Goal: Communication & Community: Answer question/provide support

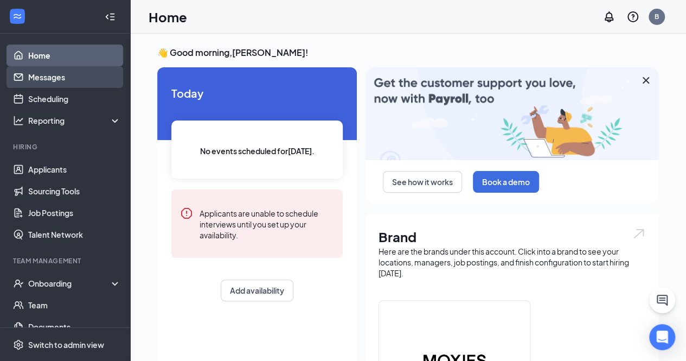
click at [54, 78] on link "Messages" at bounding box center [74, 77] width 93 height 22
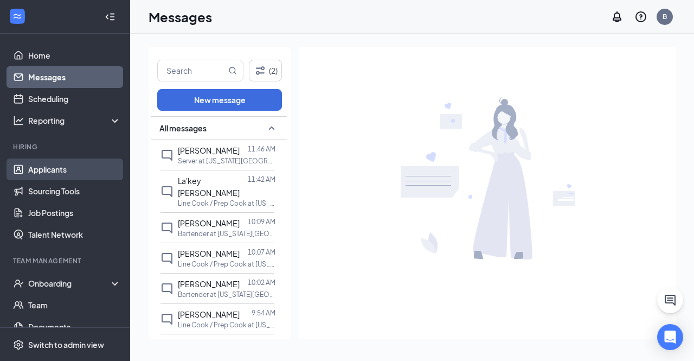
click at [67, 169] on link "Applicants" at bounding box center [74, 169] width 93 height 22
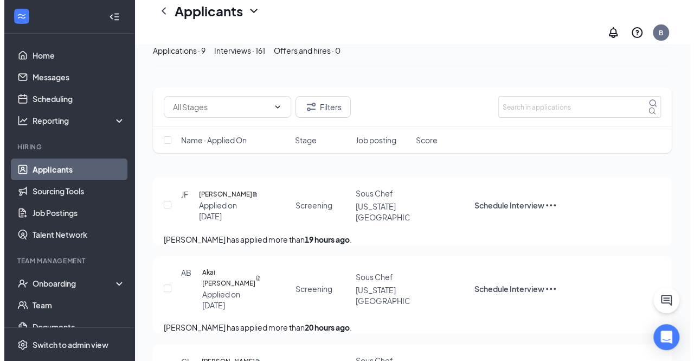
scroll to position [109, 0]
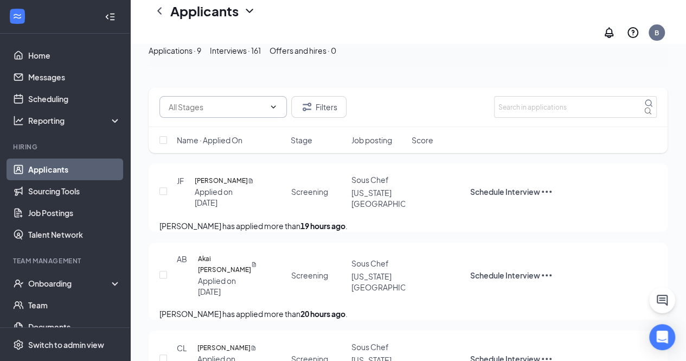
click at [276, 105] on icon "ChevronDown" at bounding box center [273, 107] width 9 height 9
click at [276, 105] on icon "ChevronUp" at bounding box center [273, 106] width 5 height 3
click at [317, 109] on button "Filters" at bounding box center [318, 107] width 55 height 22
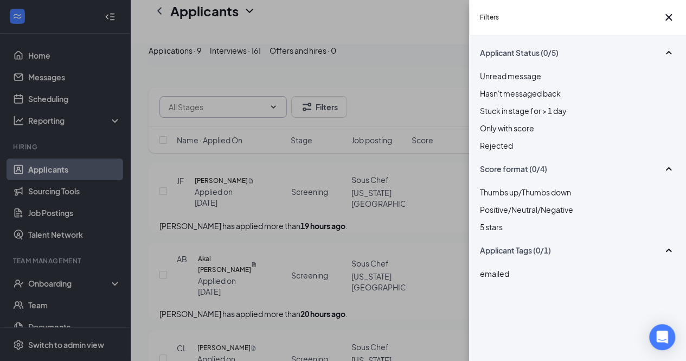
click at [425, 74] on div "Filters Applicant Status (0/5) Unread message Hasn't messaged back Stuck in sta…" at bounding box center [343, 180] width 686 height 361
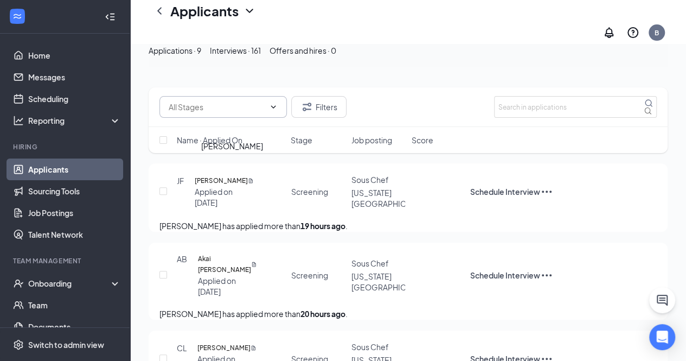
click at [219, 175] on h5 "[PERSON_NAME]" at bounding box center [221, 180] width 53 height 11
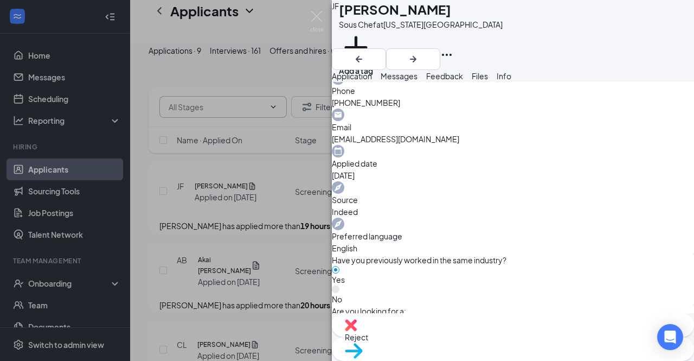
scroll to position [380, 0]
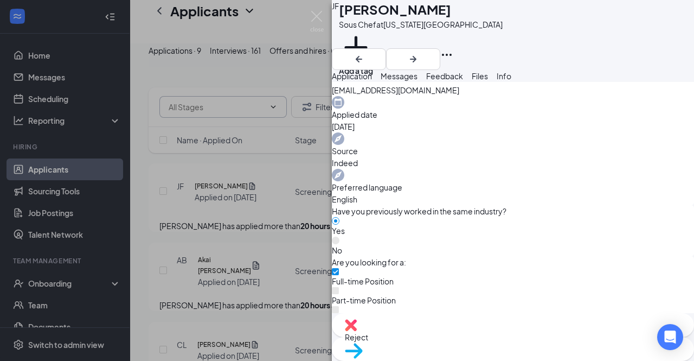
scroll to position [419, 0]
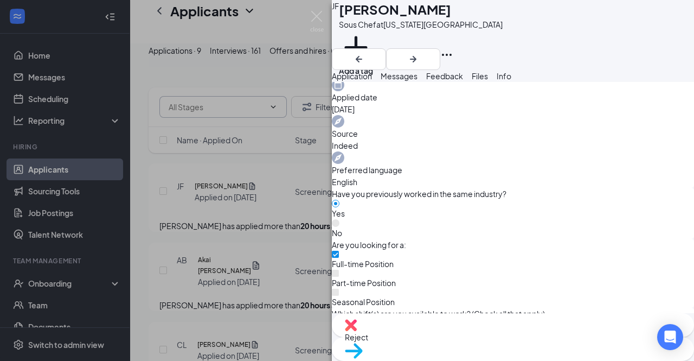
click at [557, 359] on span "Move to stage" at bounding box center [513, 365] width 336 height 12
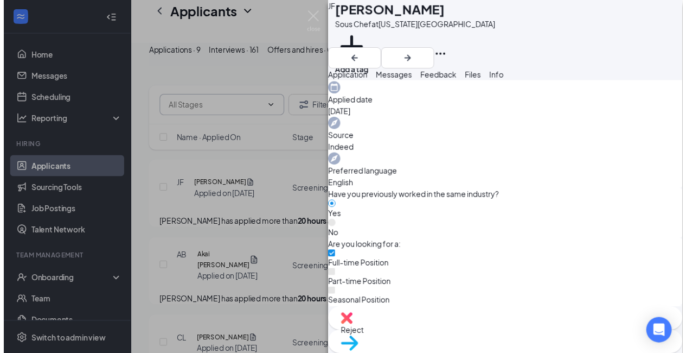
scroll to position [81, 0]
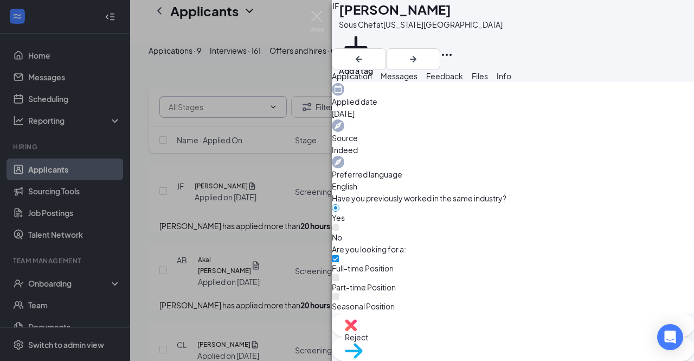
click at [314, 11] on img at bounding box center [317, 21] width 14 height 21
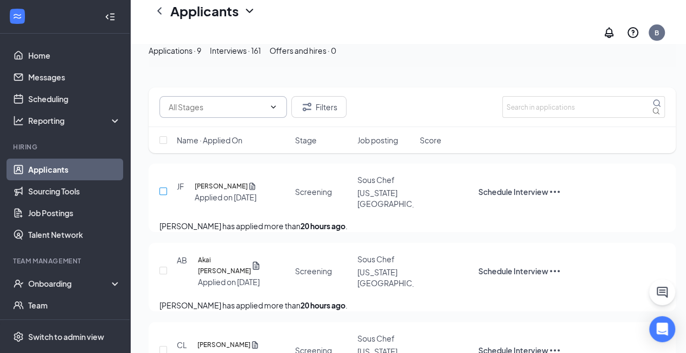
click at [167, 187] on input "checkbox" at bounding box center [164, 191] width 8 height 8
checkbox input "true"
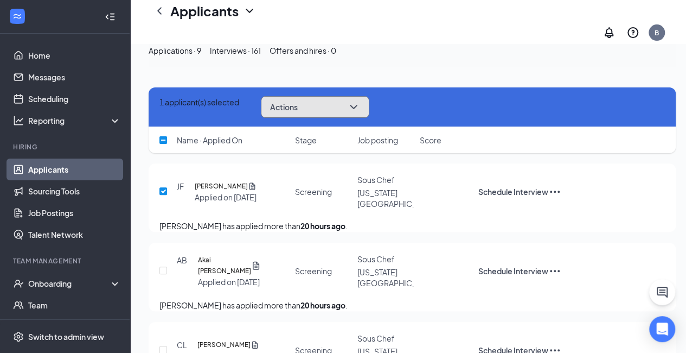
click at [357, 107] on icon "ChevronDown" at bounding box center [353, 107] width 7 height 4
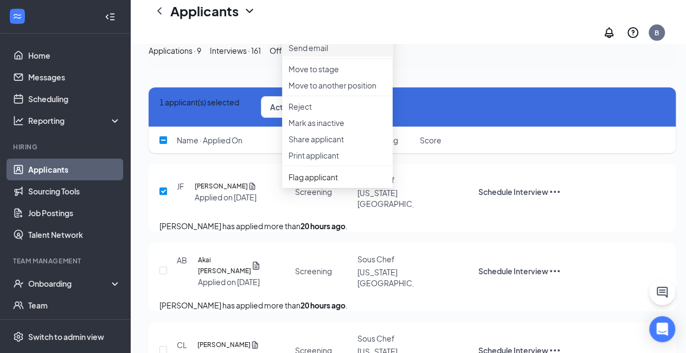
click at [324, 53] on p "Send email" at bounding box center [338, 47] width 98 height 11
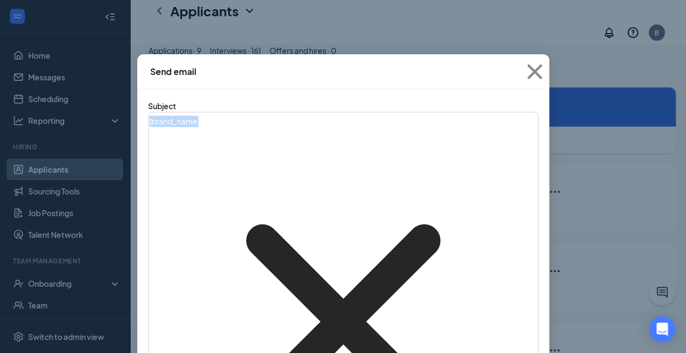
drag, startPoint x: 216, startPoint y: 129, endPoint x: 135, endPoint y: 128, distance: 81.9
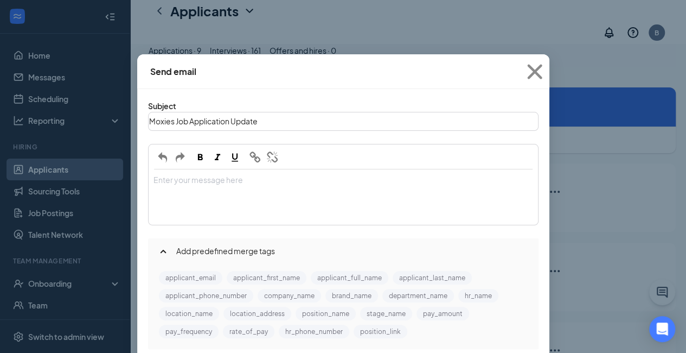
click at [167, 175] on div "Enter your message here" at bounding box center [343, 180] width 379 height 11
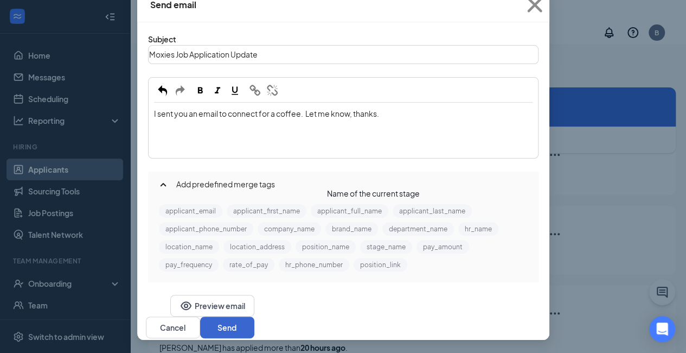
scroll to position [163, 0]
click at [254, 316] on button "Send" at bounding box center [227, 327] width 54 height 22
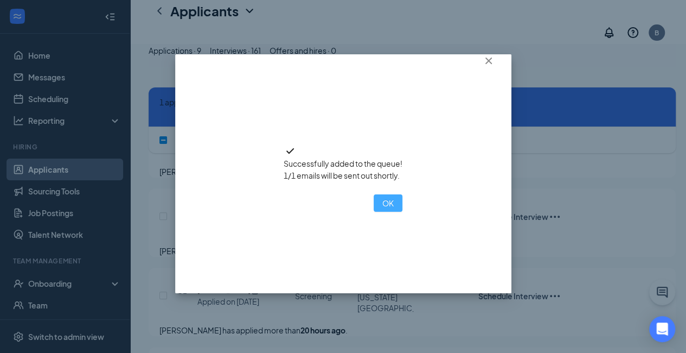
click at [374, 212] on button "OK" at bounding box center [388, 202] width 29 height 17
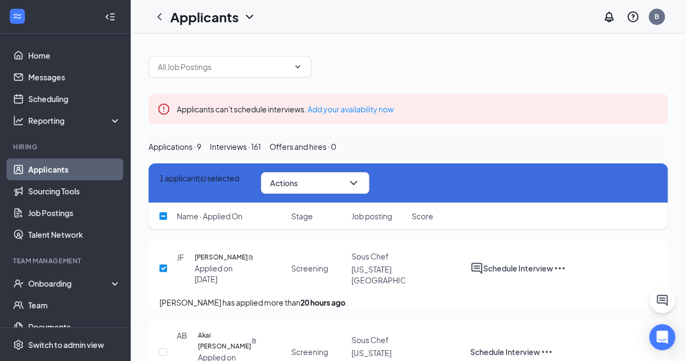
scroll to position [0, 0]
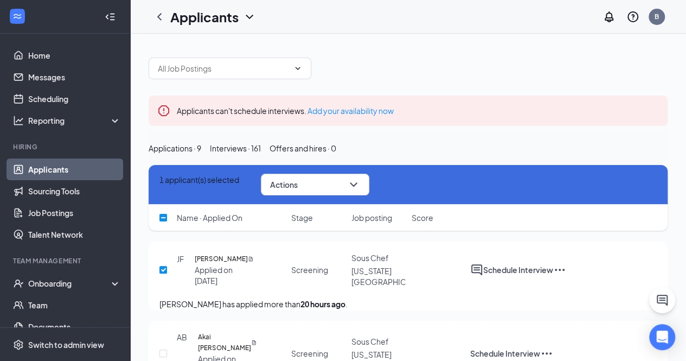
click at [163, 273] on input "checkbox" at bounding box center [164, 270] width 8 height 8
checkbox input "false"
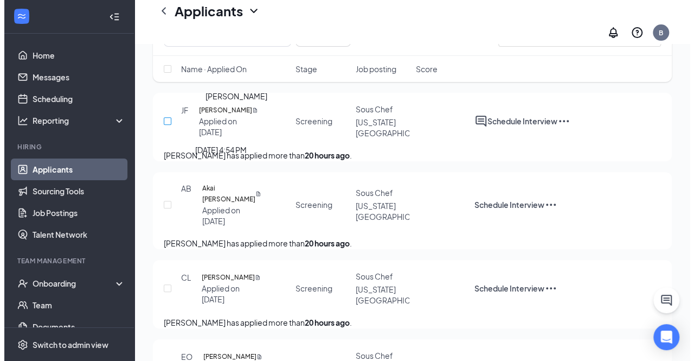
scroll to position [163, 0]
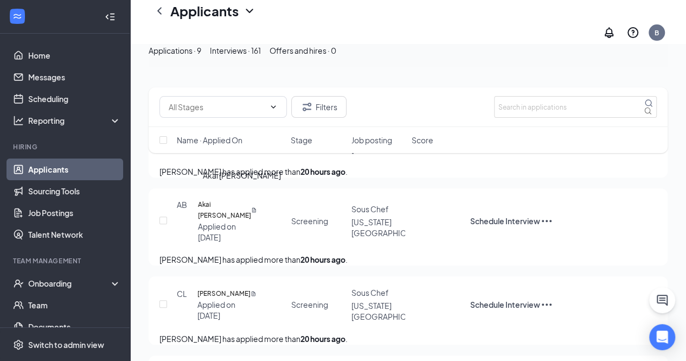
click at [214, 202] on h5 "Akai [PERSON_NAME]" at bounding box center [224, 210] width 53 height 22
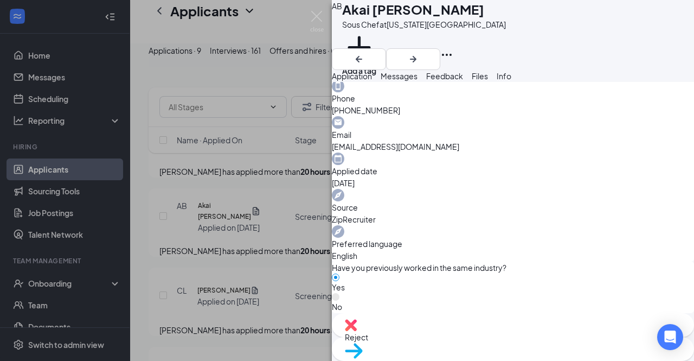
scroll to position [326, 0]
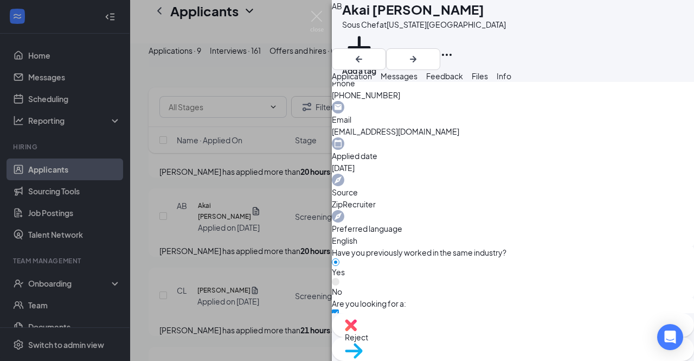
scroll to position [419, 0]
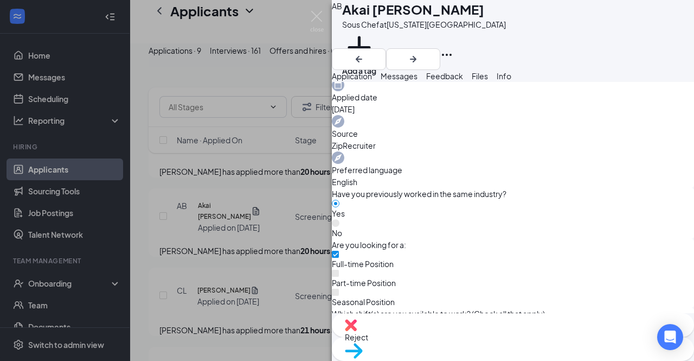
click at [551, 359] on span "Move to stage" at bounding box center [513, 365] width 336 height 12
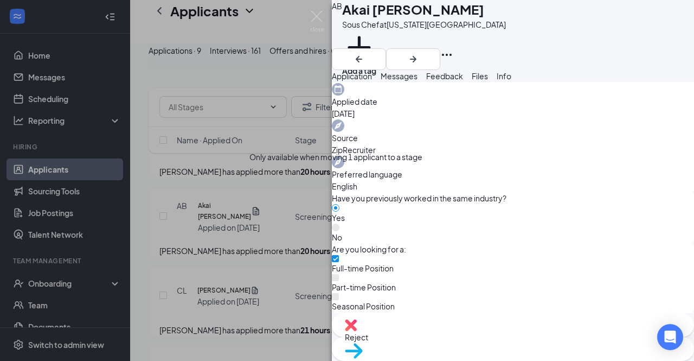
scroll to position [81, 0]
click at [418, 81] on span "Messages" at bounding box center [399, 76] width 37 height 10
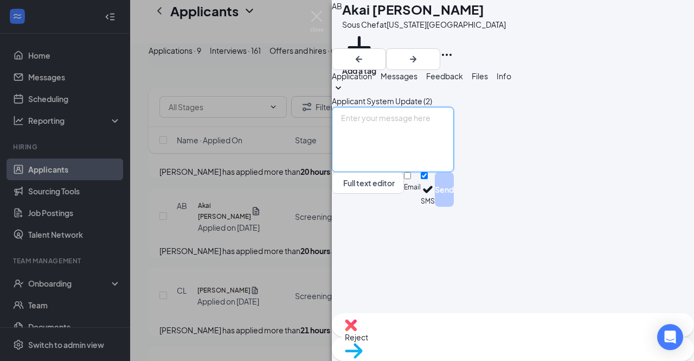
click at [454, 172] on textarea at bounding box center [393, 139] width 122 height 65
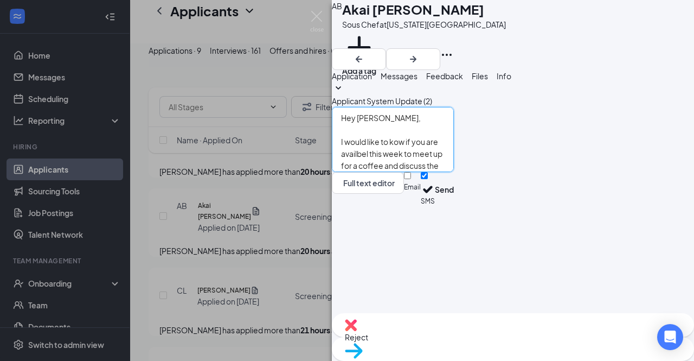
click at [428, 172] on textarea "Hey [PERSON_NAME], I would like to kow if you are availbel this week to meet up…" at bounding box center [393, 139] width 122 height 65
click at [454, 172] on textarea "Hey [PERSON_NAME], I would like to know if you are availbel this week to meet u…" at bounding box center [393, 139] width 122 height 65
type textarea "Hey [PERSON_NAME], I would like to know if you are available this week to meet …"
click at [454, 207] on div "Full text editor Email SMS Send" at bounding box center [393, 189] width 122 height 35
click at [411, 179] on input "Email" at bounding box center [407, 175] width 7 height 7
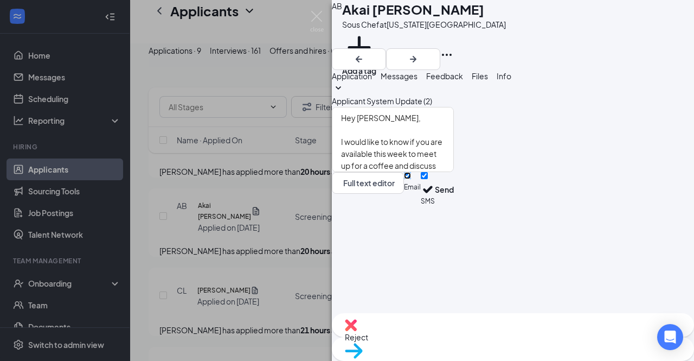
checkbox input "true"
click at [454, 209] on button "Send" at bounding box center [444, 190] width 19 height 37
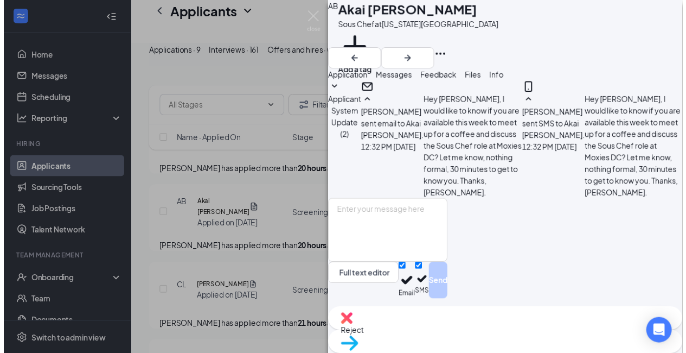
scroll to position [264, 0]
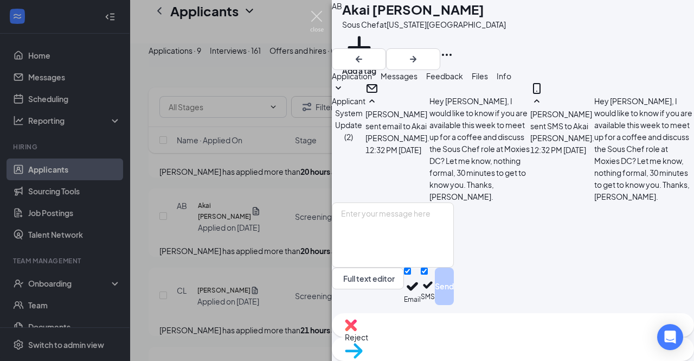
click at [315, 15] on img at bounding box center [317, 21] width 14 height 21
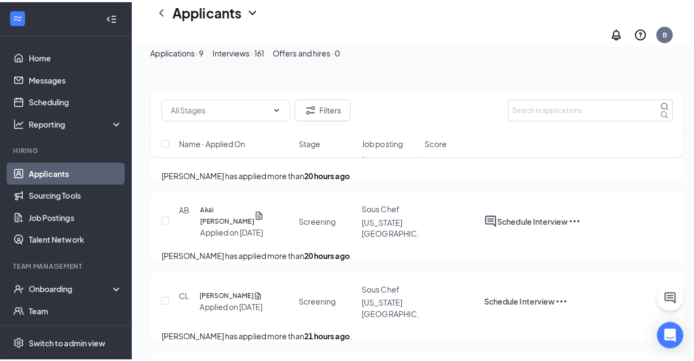
scroll to position [217, 0]
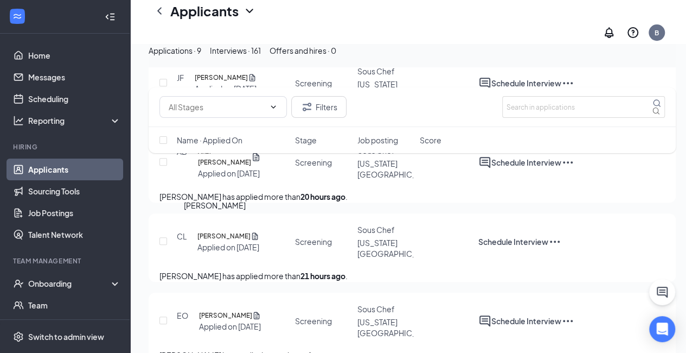
click at [219, 231] on h5 "[PERSON_NAME]" at bounding box center [223, 236] width 53 height 11
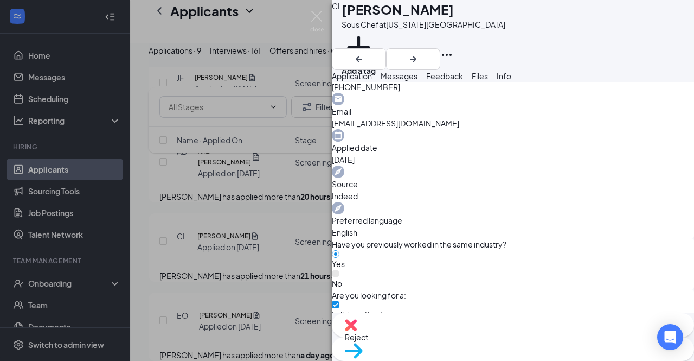
scroll to position [380, 0]
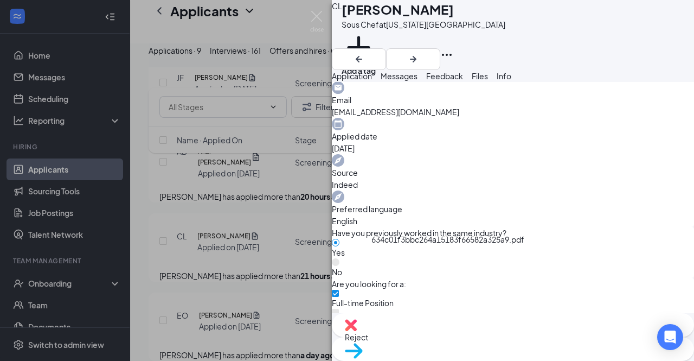
click at [418, 81] on span "Messages" at bounding box center [399, 76] width 37 height 10
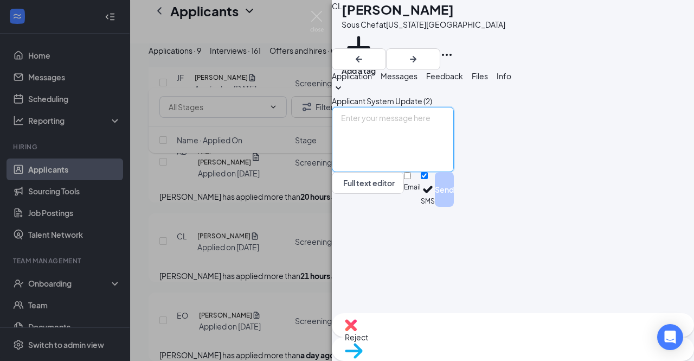
click at [422, 172] on textarea at bounding box center [393, 139] width 122 height 65
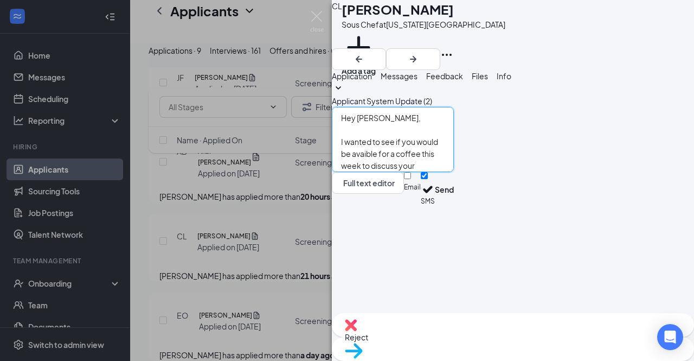
click at [399, 172] on textarea "Hey [PERSON_NAME], I wanted to see if you would be avaible for a coffee this we…" at bounding box center [393, 139] width 122 height 65
click at [454, 172] on textarea "Hey [PERSON_NAME], I wanted to see if you would be avaible for a coffee this we…" at bounding box center [393, 139] width 122 height 65
drag, startPoint x: 490, startPoint y: 251, endPoint x: 466, endPoint y: 252, distance: 25.0
click at [454, 172] on textarea "Hey [PERSON_NAME], I wanted to see if you would be avaible for a coffee this we…" at bounding box center [393, 139] width 122 height 65
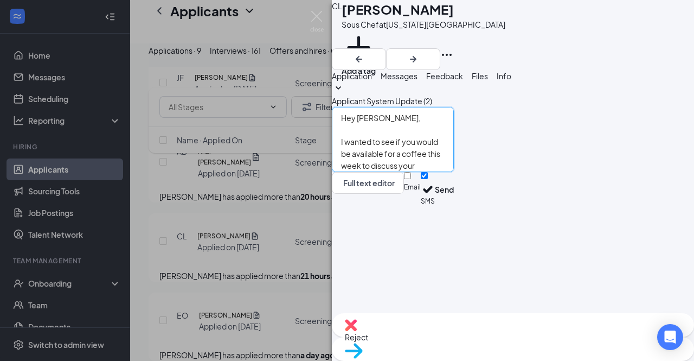
click at [454, 172] on textarea "Hey [PERSON_NAME], I wanted to see if you would be available for a coffee this …" at bounding box center [393, 139] width 122 height 65
click at [393, 172] on textarea "Hey [PERSON_NAME], I wanted to see if you would be available for a coffee this …" at bounding box center [393, 139] width 122 height 65
click at [454, 172] on textarea "Hey [PERSON_NAME], I wanted to see if you would be available for a coffee this …" at bounding box center [393, 139] width 122 height 65
drag, startPoint x: 519, startPoint y: 278, endPoint x: 368, endPoint y: 258, distance: 152.2
click at [368, 172] on textarea "Hey [PERSON_NAME], I wanted to see if you would be available for a coffee this …" at bounding box center [393, 139] width 122 height 65
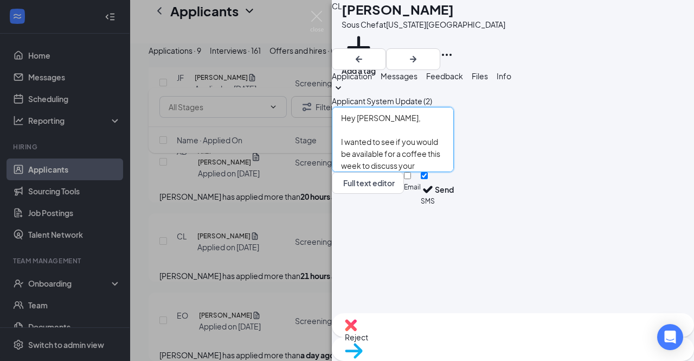
click at [385, 172] on textarea "Hey [PERSON_NAME], I wanted to see if you would be available for a coffee this …" at bounding box center [393, 139] width 122 height 65
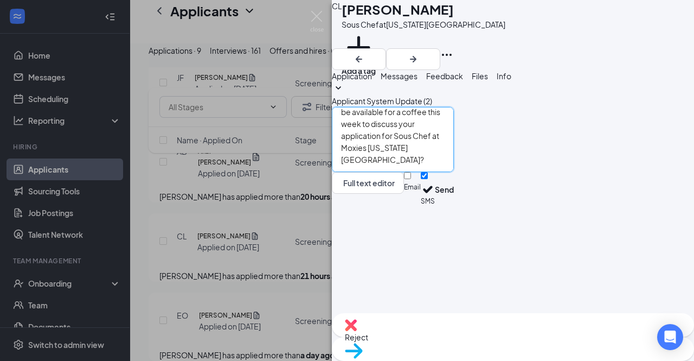
drag, startPoint x: 366, startPoint y: 256, endPoint x: 554, endPoint y: 284, distance: 190.9
click at [454, 207] on div "Hey [PERSON_NAME], I wanted to see if you would be available for a coffee this …" at bounding box center [393, 157] width 122 height 100
type textarea "Hey [PERSON_NAME], I wanted to see if you would be available for a coffee this …"
click at [411, 179] on input "Email" at bounding box center [407, 175] width 7 height 7
checkbox input "true"
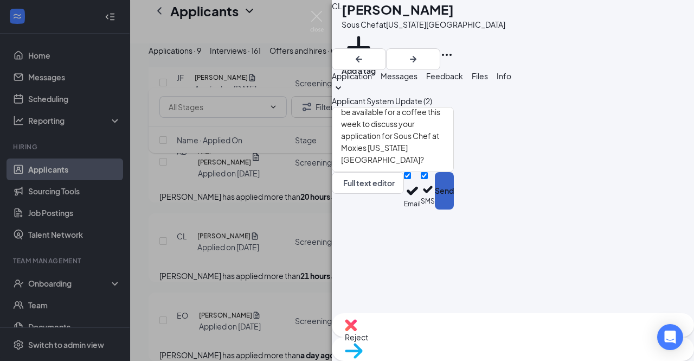
click at [454, 209] on button "Send" at bounding box center [444, 190] width 19 height 37
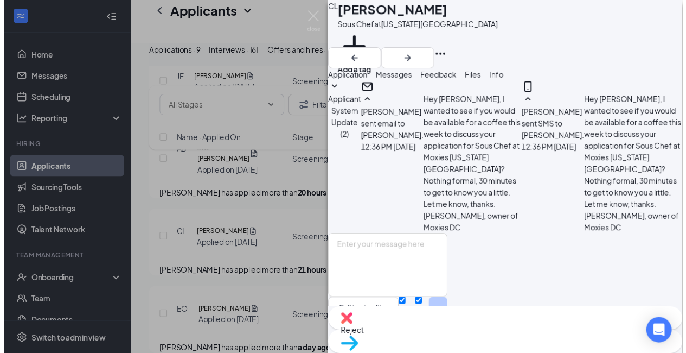
scroll to position [285, 0]
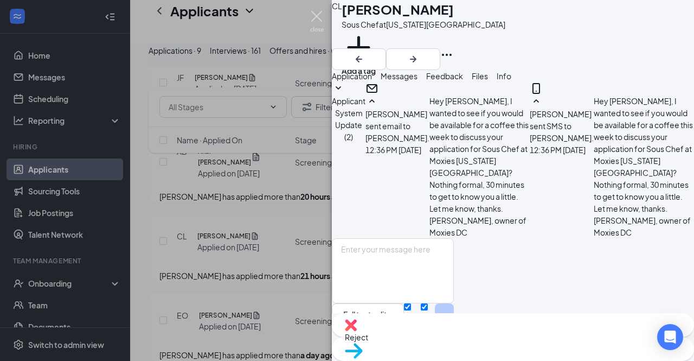
click at [316, 14] on img at bounding box center [317, 21] width 14 height 21
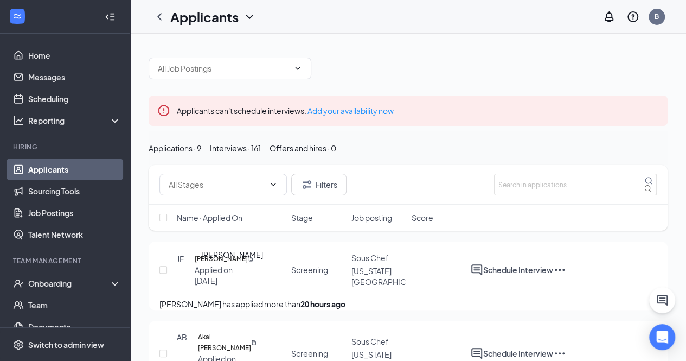
click at [217, 264] on h5 "[PERSON_NAME]" at bounding box center [221, 258] width 53 height 11
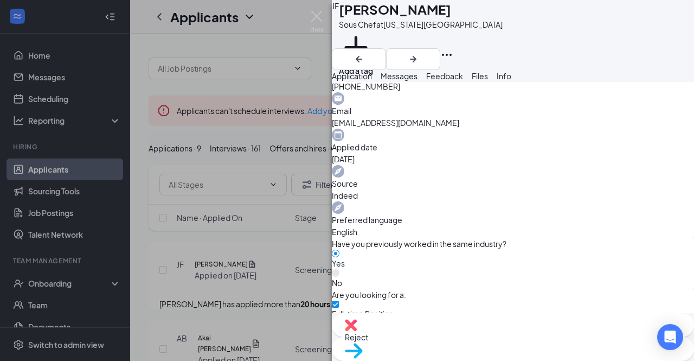
scroll to position [419, 0]
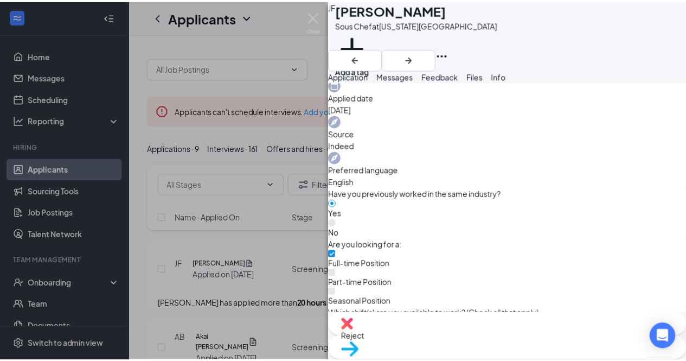
scroll to position [415, 0]
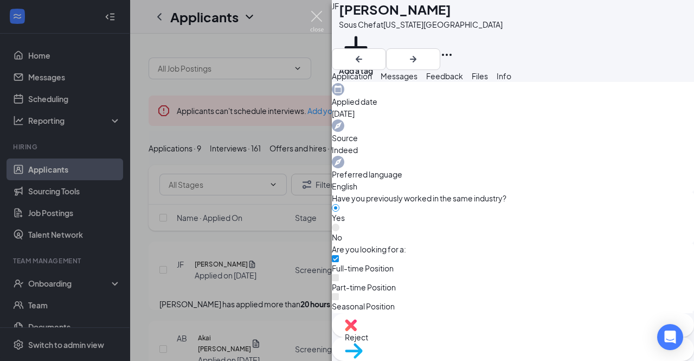
click at [313, 12] on img at bounding box center [317, 21] width 14 height 21
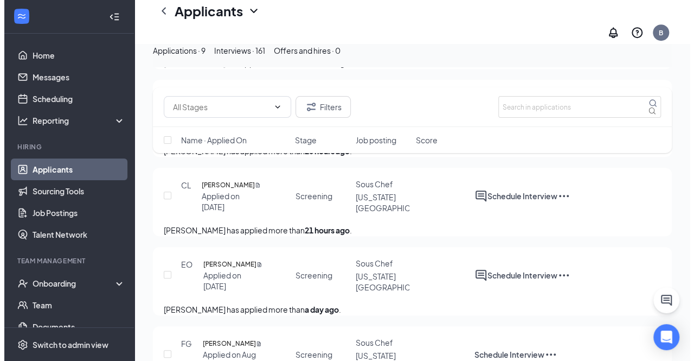
scroll to position [326, 0]
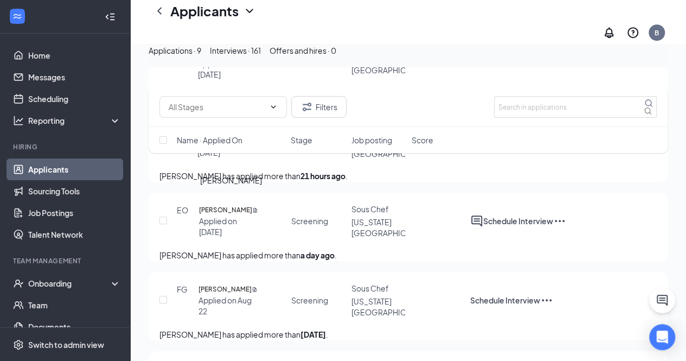
click at [227, 205] on h5 "[PERSON_NAME]" at bounding box center [225, 210] width 53 height 11
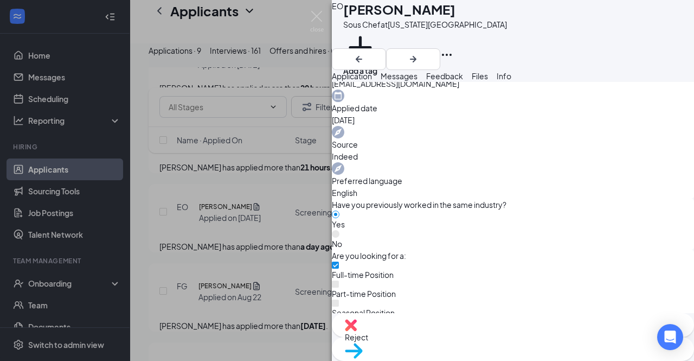
scroll to position [419, 0]
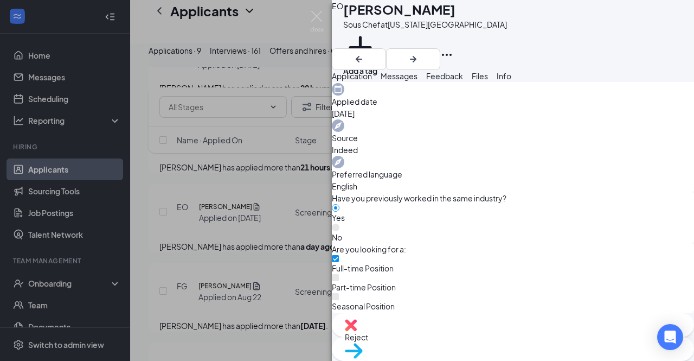
click at [418, 81] on span "Messages" at bounding box center [399, 76] width 37 height 10
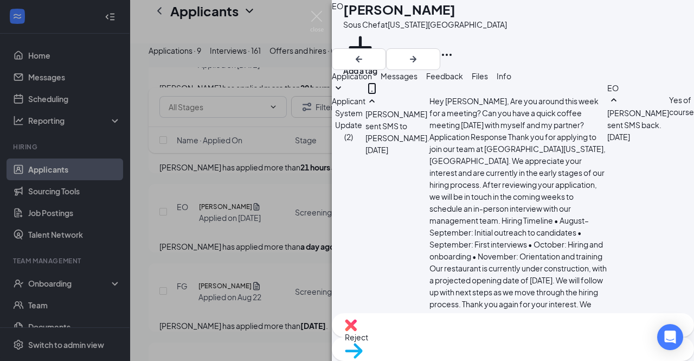
type textarea "H"
paste textarea "I wanted to see if you would be available for a coffee this week to discuss you…"
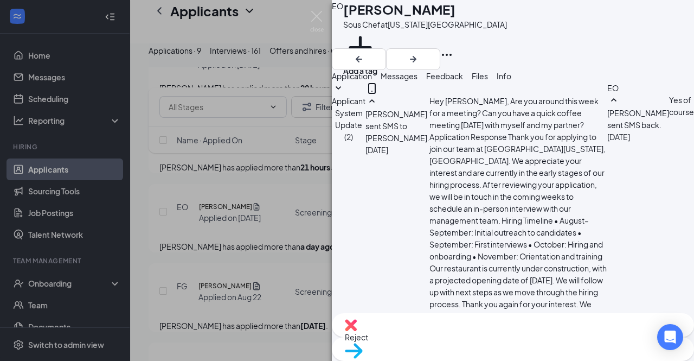
scroll to position [35, 0]
type textarea "Hey [PERSON_NAME], I wanted to see if you would be available for a coffee this …"
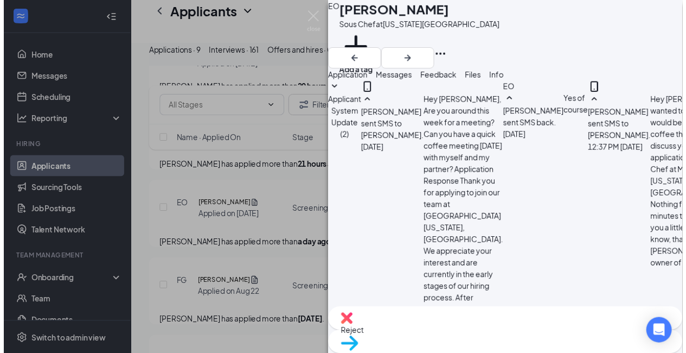
scroll to position [537, 0]
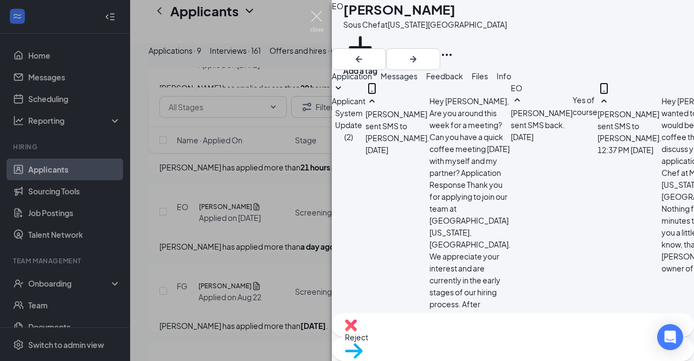
click at [318, 13] on img at bounding box center [317, 21] width 14 height 21
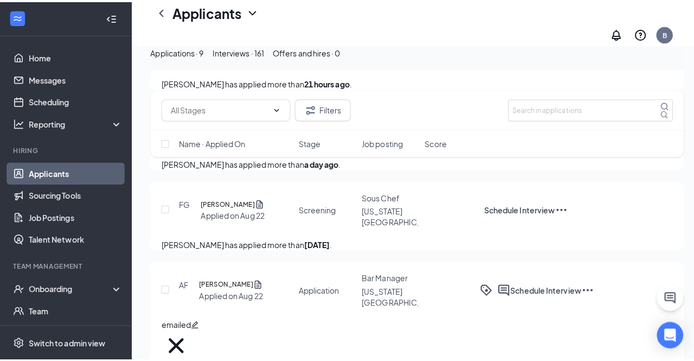
scroll to position [434, 0]
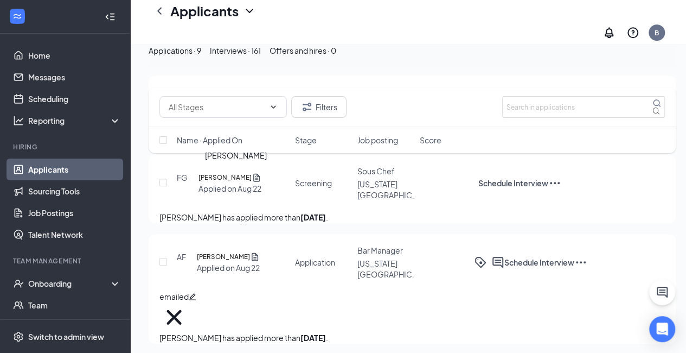
click at [213, 182] on h5 "[PERSON_NAME]" at bounding box center [225, 177] width 53 height 11
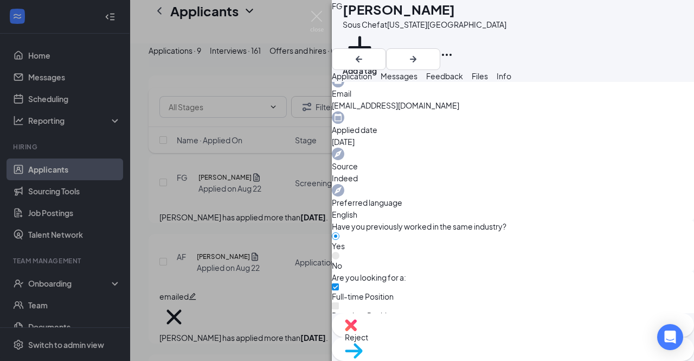
scroll to position [419, 0]
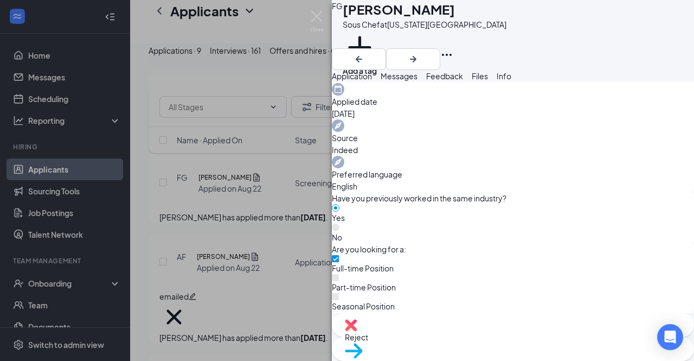
click at [447, 337] on div "Reject" at bounding box center [513, 325] width 362 height 24
click at [418, 81] on span "Messages" at bounding box center [399, 76] width 37 height 10
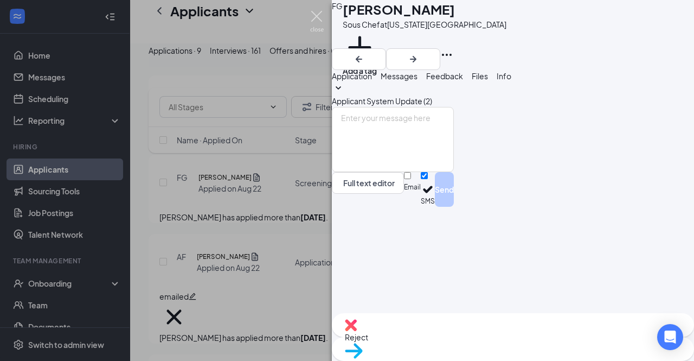
click at [318, 12] on img at bounding box center [317, 21] width 14 height 21
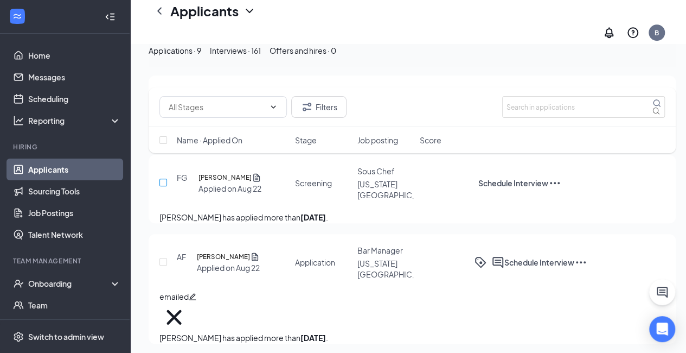
click at [161, 183] on input "checkbox" at bounding box center [164, 183] width 8 height 8
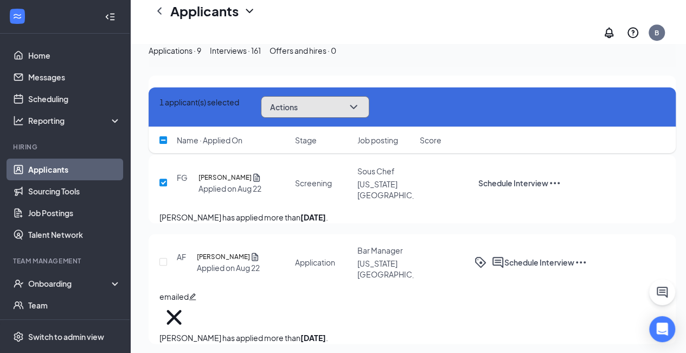
click at [360, 104] on icon "ChevronDown" at bounding box center [353, 106] width 13 height 13
click at [477, 135] on div "Name · Applied On Stage Job posting Score" at bounding box center [412, 140] width 527 height 26
click at [164, 105] on icon "Cross" at bounding box center [166, 102] width 7 height 7
checkbox input "false"
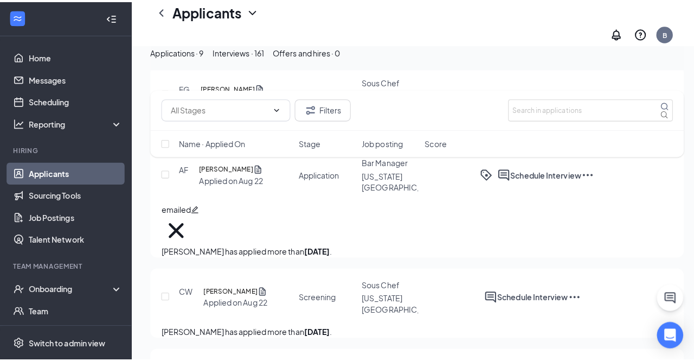
scroll to position [597, 0]
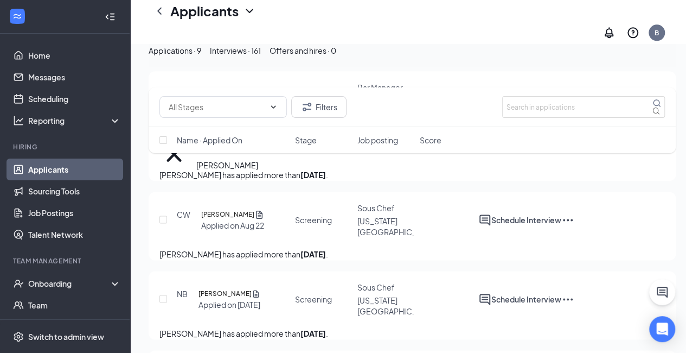
click at [226, 209] on h5 "[PERSON_NAME]" at bounding box center [227, 214] width 53 height 11
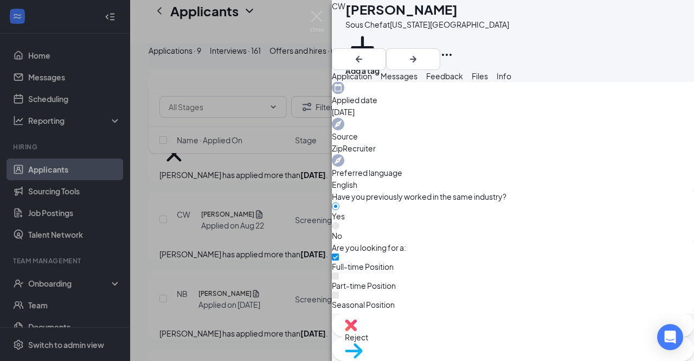
scroll to position [419, 0]
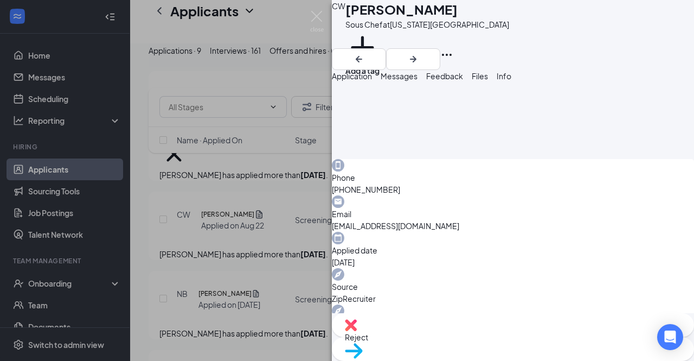
scroll to position [143, 0]
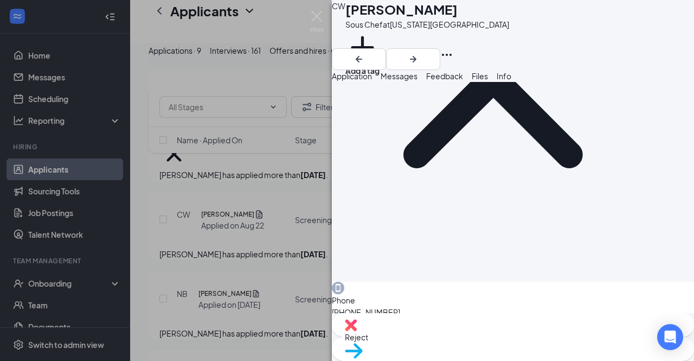
click at [418, 81] on span "Messages" at bounding box center [399, 76] width 37 height 10
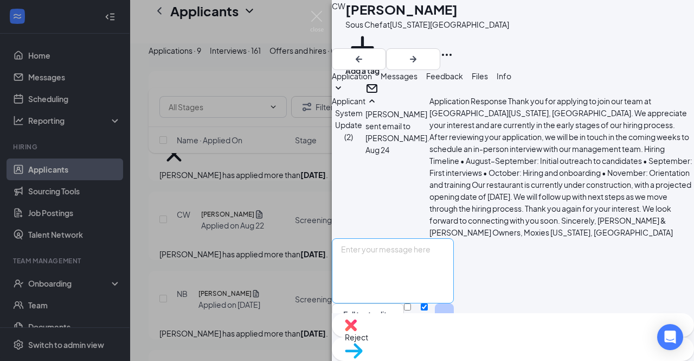
scroll to position [276, 0]
click at [444, 238] on textarea at bounding box center [393, 270] width 122 height 65
paste textarea "I wanted to see if you would be available for a coffee this week to discuss you…"
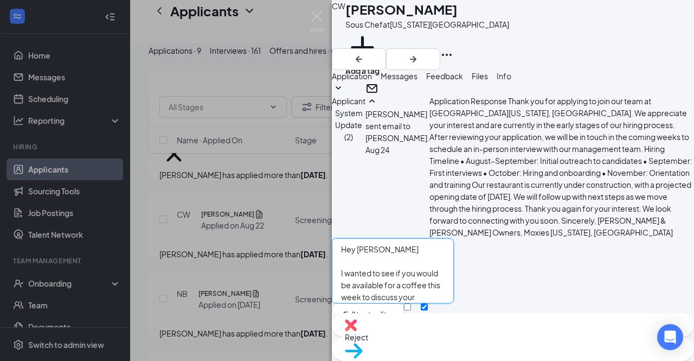
scroll to position [35, 0]
type textarea "Hey [PERSON_NAME] I wanted to see if you would be available for a coffee this w…"
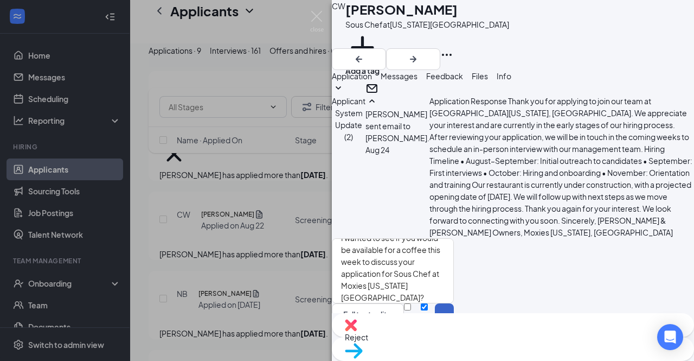
click at [454, 303] on button "Send" at bounding box center [444, 320] width 19 height 35
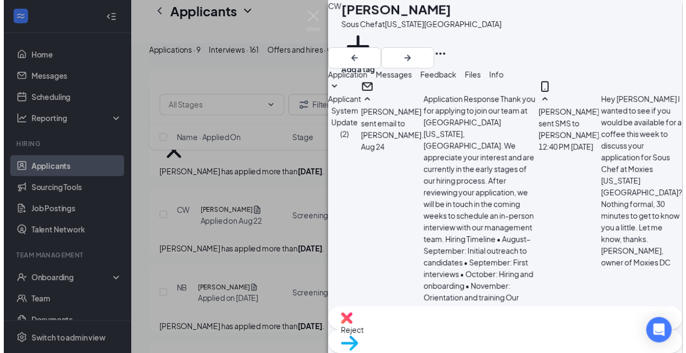
scroll to position [452, 0]
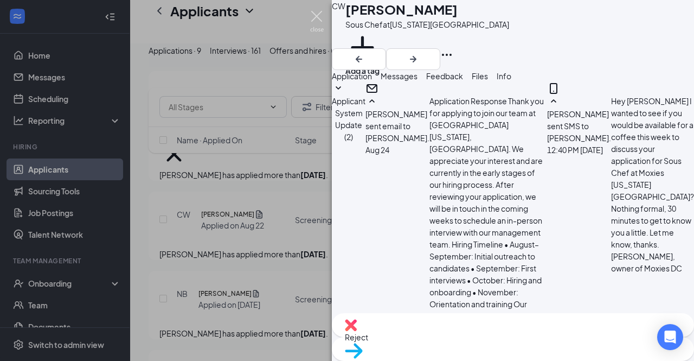
click at [314, 15] on img at bounding box center [317, 21] width 14 height 21
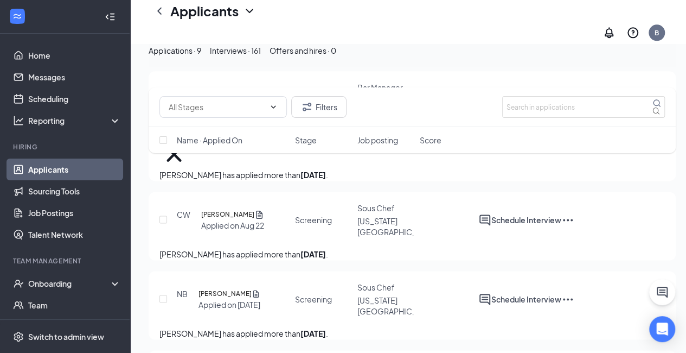
scroll to position [670, 0]
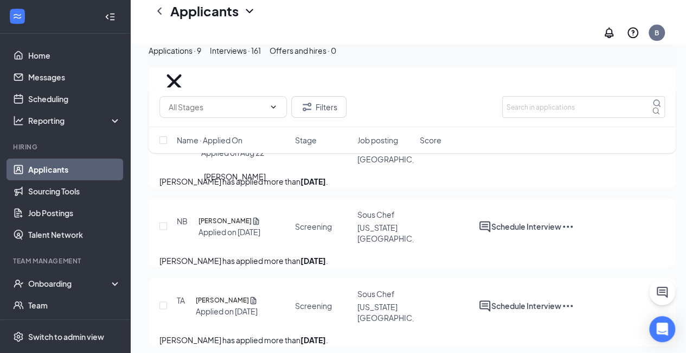
click at [223, 215] on h5 "[PERSON_NAME]" at bounding box center [225, 220] width 53 height 11
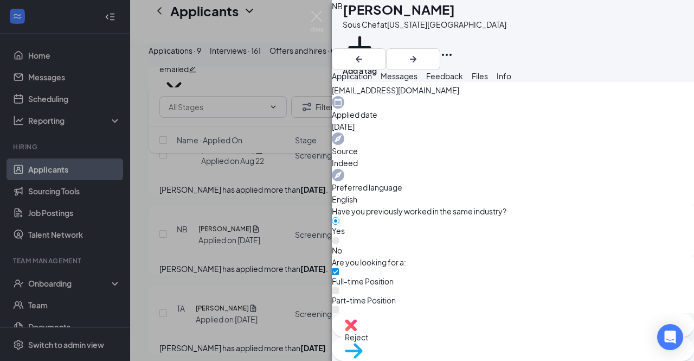
scroll to position [419, 0]
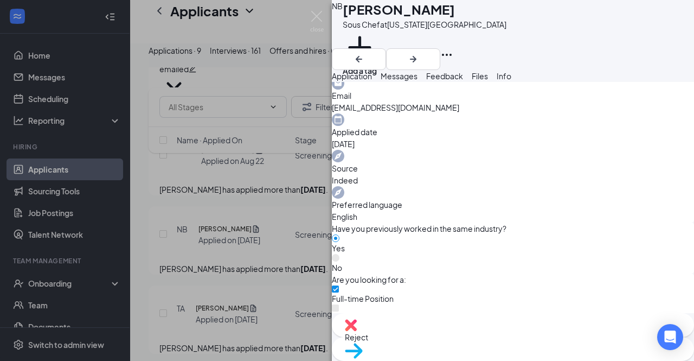
scroll to position [360, 0]
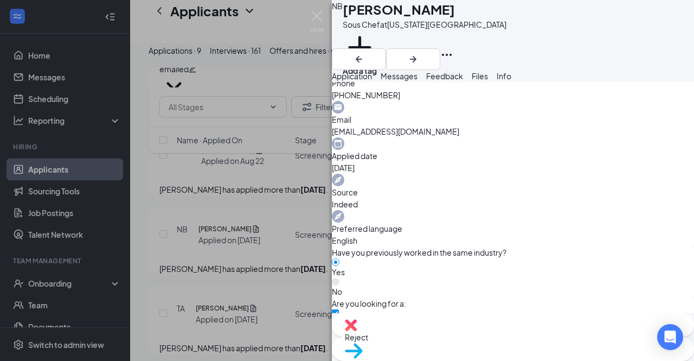
click at [418, 81] on span "Messages" at bounding box center [399, 76] width 37 height 10
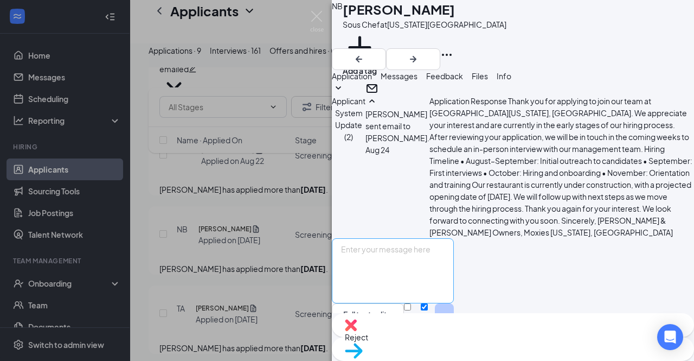
scroll to position [265, 0]
click at [454, 238] on textarea at bounding box center [393, 270] width 122 height 65
paste textarea "I wanted to see if you would be available for a coffee this week to discuss you…"
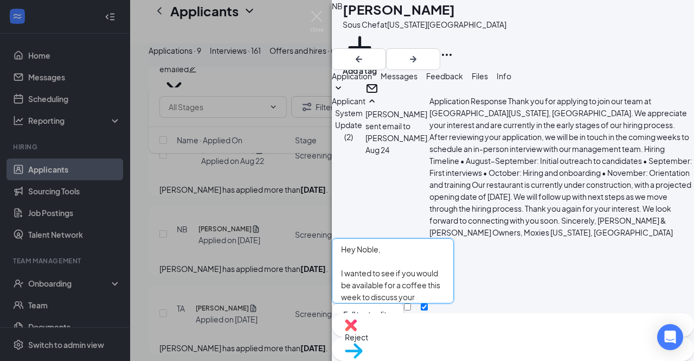
scroll to position [35, 0]
type textarea "Hey Noble, I wanted to see if you would be available for a coffee this week to …"
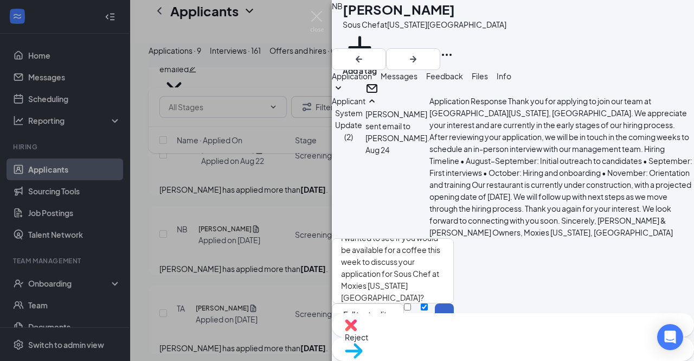
click at [454, 303] on button "Send" at bounding box center [444, 320] width 19 height 35
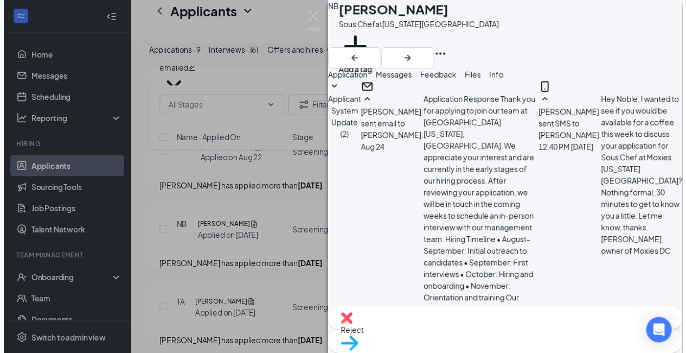
scroll to position [431, 0]
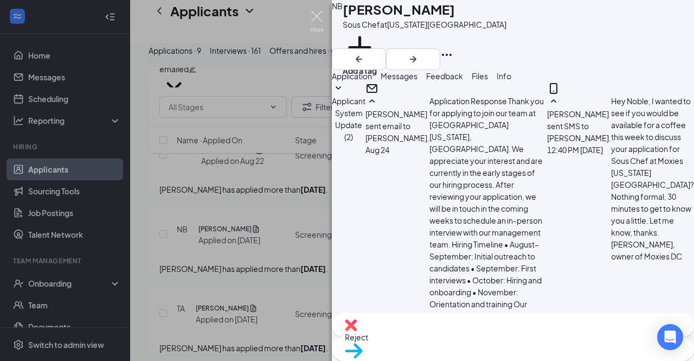
click at [313, 11] on img at bounding box center [317, 21] width 14 height 21
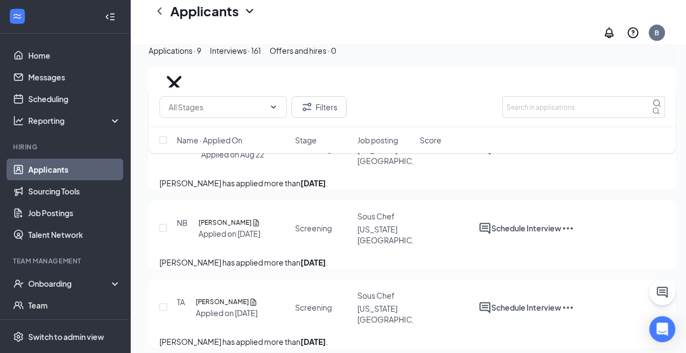
scroll to position [670, 0]
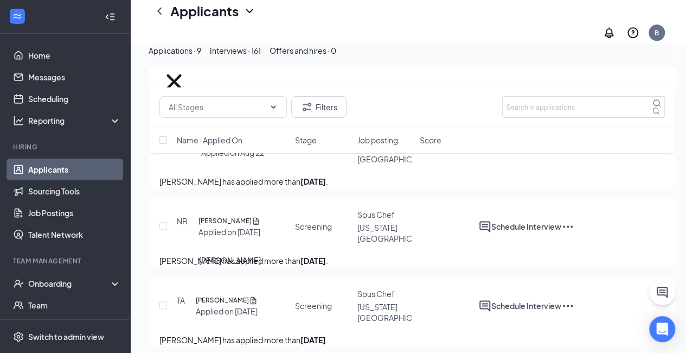
click at [224, 295] on h5 "[PERSON_NAME]" at bounding box center [222, 300] width 53 height 11
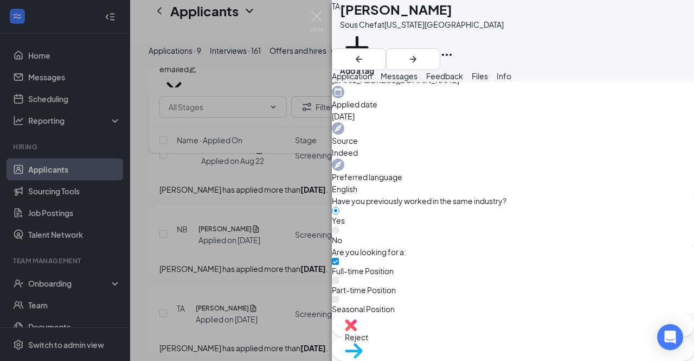
scroll to position [419, 0]
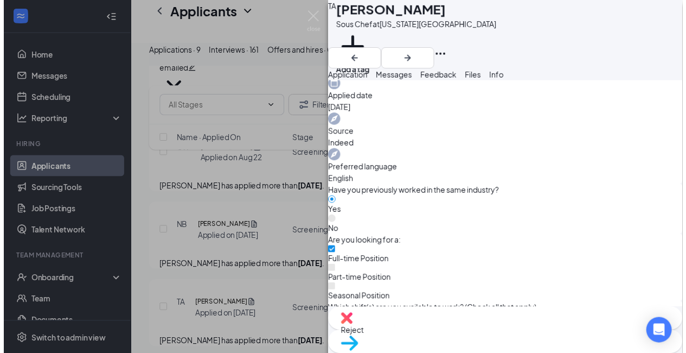
scroll to position [415, 0]
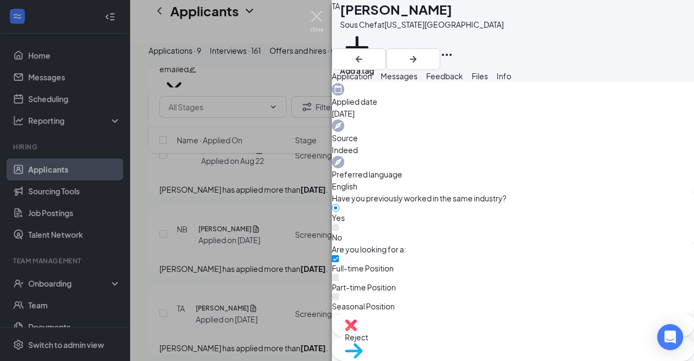
click at [316, 21] on img at bounding box center [317, 21] width 14 height 21
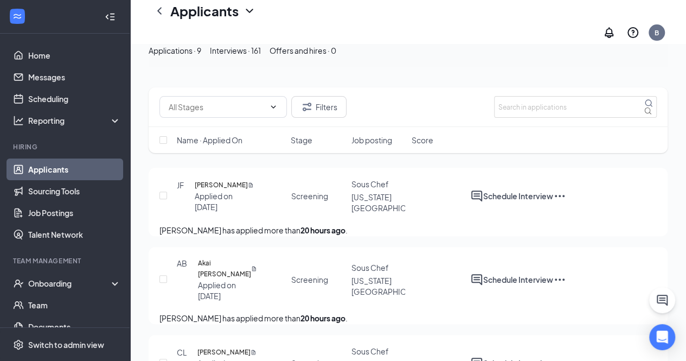
scroll to position [109, 0]
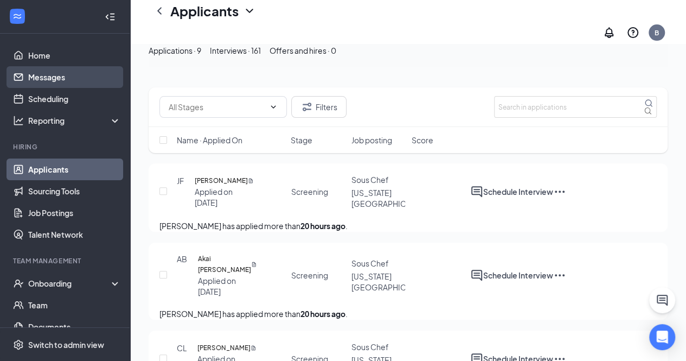
click at [54, 73] on link "Messages" at bounding box center [74, 77] width 93 height 22
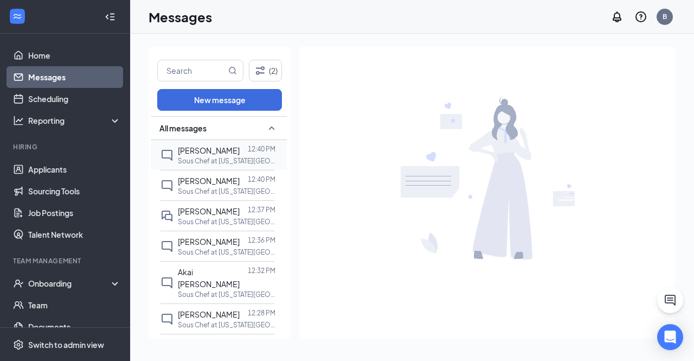
click at [221, 157] on p "Sous Chef at [US_STATE][GEOGRAPHIC_DATA]" at bounding box center [227, 160] width 98 height 9
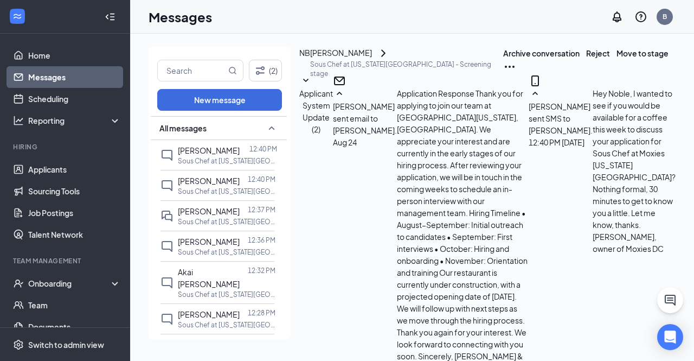
scroll to position [370, 0]
click at [209, 183] on span "[PERSON_NAME]" at bounding box center [209, 181] width 62 height 10
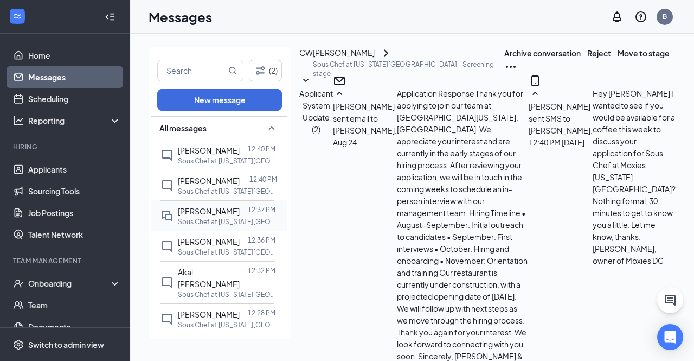
scroll to position [392, 0]
click at [209, 212] on div "[PERSON_NAME] 12:37 PM Sous Chef at [US_STATE][GEOGRAPHIC_DATA]" at bounding box center [218, 215] width 114 height 30
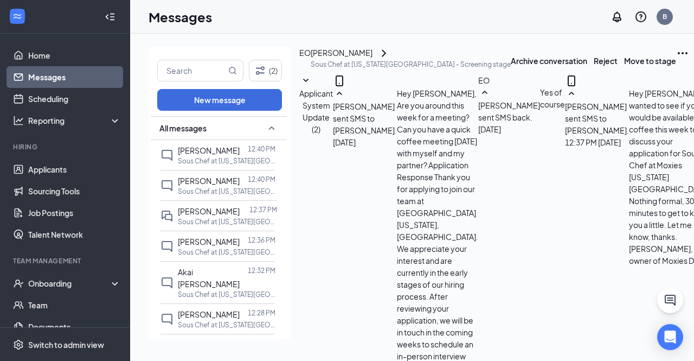
scroll to position [476, 0]
click at [207, 216] on span "[PERSON_NAME]" at bounding box center [209, 211] width 62 height 10
click at [203, 216] on span "[PERSON_NAME]" at bounding box center [209, 211] width 62 height 10
click at [205, 246] on span "[PERSON_NAME]" at bounding box center [209, 242] width 62 height 10
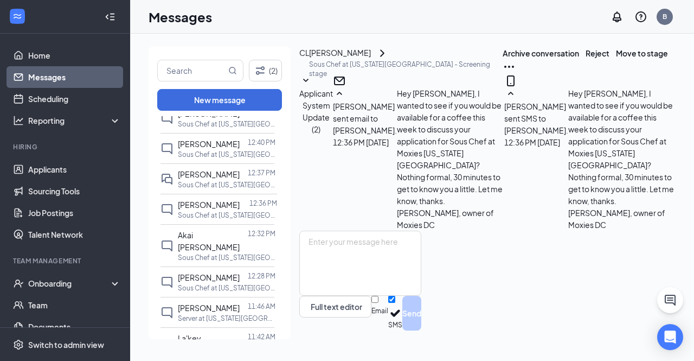
scroll to position [54, 0]
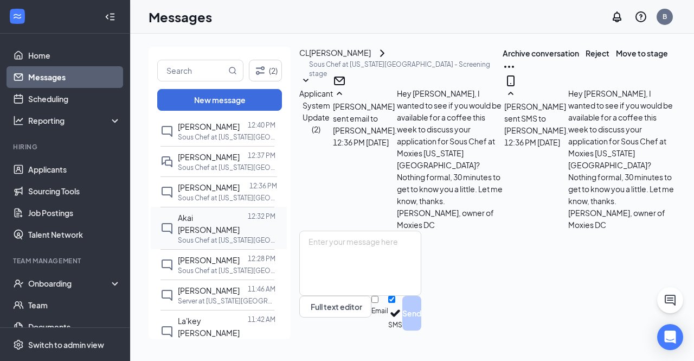
click at [208, 234] on span "Akai [PERSON_NAME]" at bounding box center [209, 224] width 62 height 22
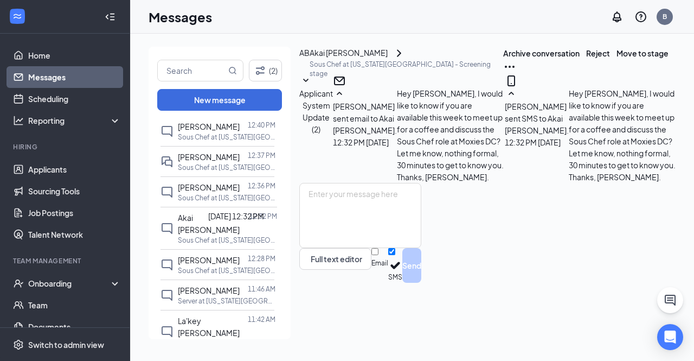
scroll to position [203, 0]
click at [206, 265] on span "[PERSON_NAME]" at bounding box center [209, 260] width 62 height 10
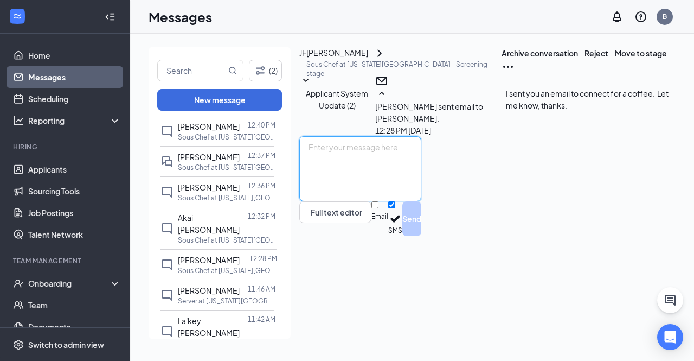
click at [380, 201] on textarea at bounding box center [360, 168] width 122 height 65
paste textarea "[PERSON_NAME]"
type textarea "[PERSON_NAME]"
drag, startPoint x: 399, startPoint y: 247, endPoint x: 315, endPoint y: 250, distance: 84.7
click at [315, 236] on div "[PERSON_NAME] Full text editor Email SMS Send" at bounding box center [360, 186] width 122 height 100
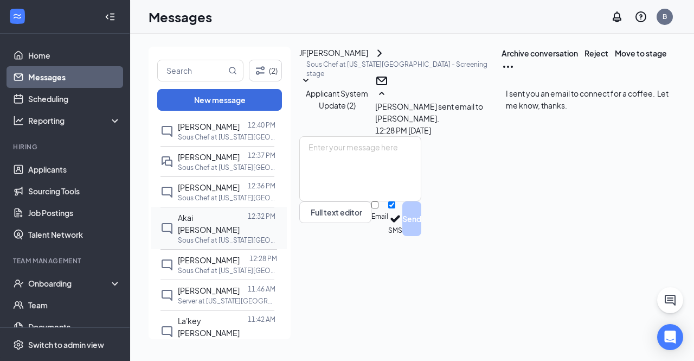
click at [222, 245] on p "Sous Chef at [US_STATE][GEOGRAPHIC_DATA]" at bounding box center [227, 239] width 98 height 9
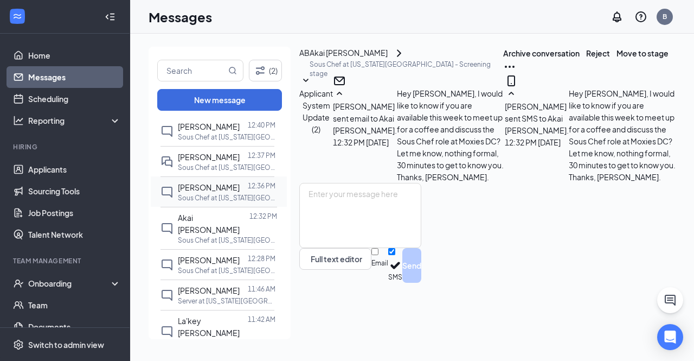
click at [217, 193] on div "[PERSON_NAME]" at bounding box center [209, 187] width 62 height 12
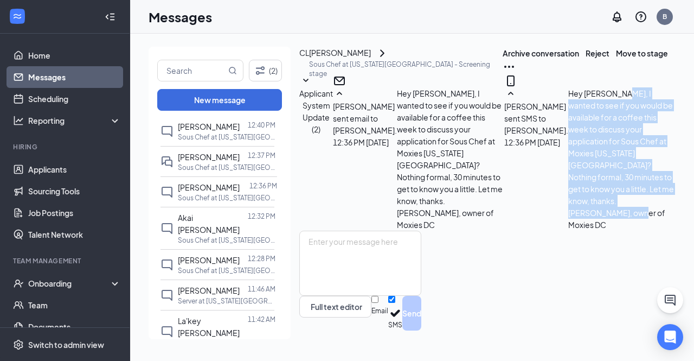
drag, startPoint x: 573, startPoint y: 211, endPoint x: 401, endPoint y: 119, distance: 195.4
click at [505, 119] on div "[PERSON_NAME] sent SMS to [PERSON_NAME]. [DATE] 12:36 PM Hey [PERSON_NAME], I w…" at bounding box center [590, 158] width 171 height 143
copy span "I wanted to see if you would be available for a coffee this week to discuss you…"
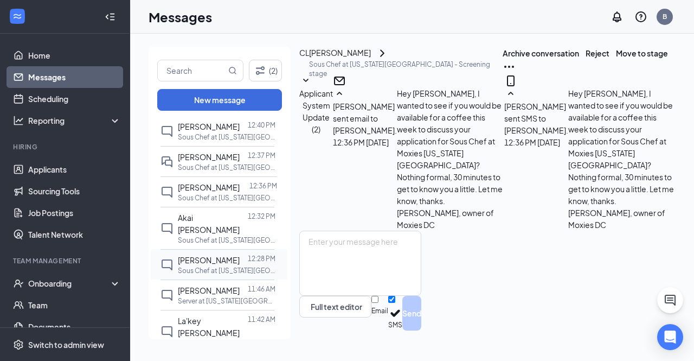
click at [211, 275] on p "Sous Chef at [US_STATE][GEOGRAPHIC_DATA]" at bounding box center [227, 270] width 98 height 9
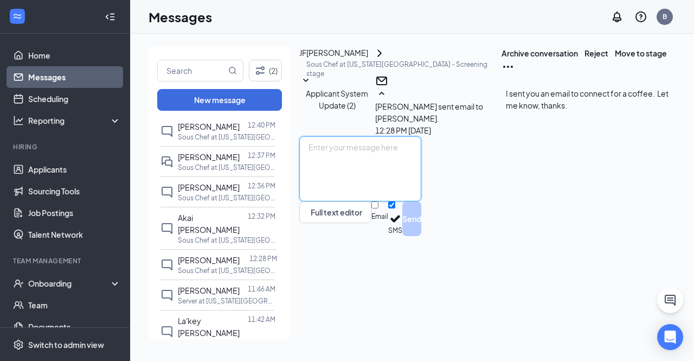
click at [368, 201] on textarea at bounding box center [360, 168] width 122 height 65
paste textarea "I wanted to see if you would be available for a coffee this week to discuss you…"
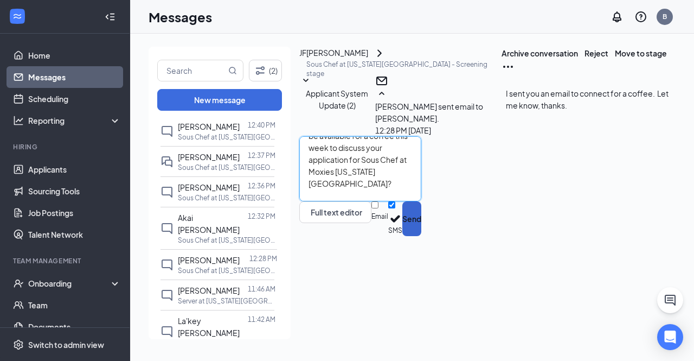
type textarea "I wanted to see if you would be available for a coffee this week to discuss you…"
click at [422, 236] on button "Send" at bounding box center [412, 218] width 19 height 35
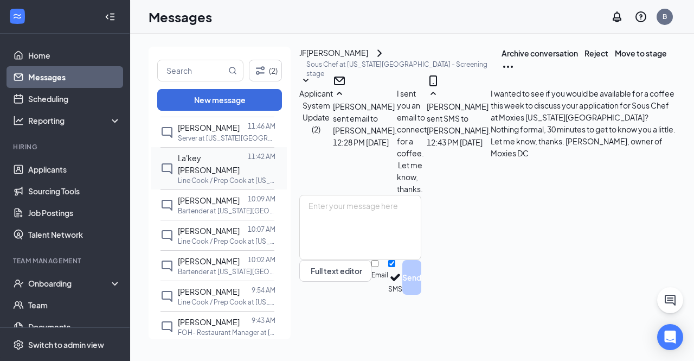
click at [219, 185] on p "Line Cook / Prep Cook at [US_STATE][GEOGRAPHIC_DATA]" at bounding box center [227, 180] width 98 height 9
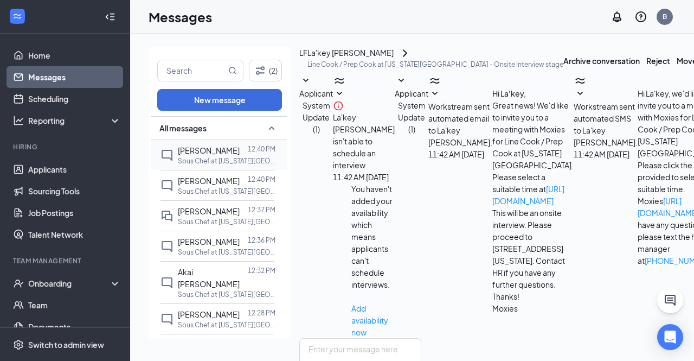
click at [214, 161] on p "Sous Chef at [US_STATE][GEOGRAPHIC_DATA]" at bounding box center [227, 160] width 98 height 9
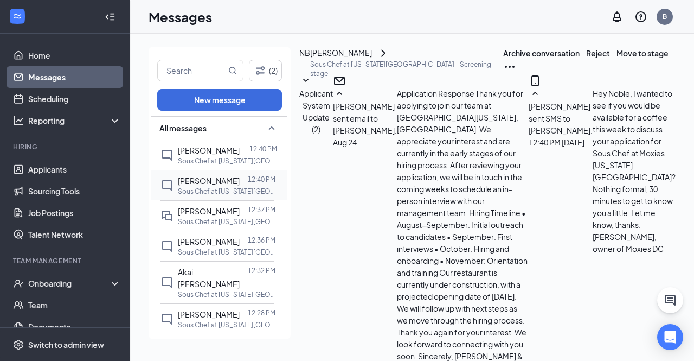
click at [200, 186] on span "[PERSON_NAME]" at bounding box center [209, 181] width 62 height 10
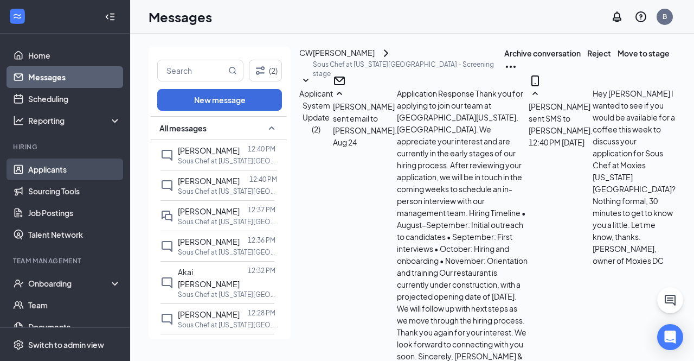
click at [58, 166] on link "Applicants" at bounding box center [74, 169] width 93 height 22
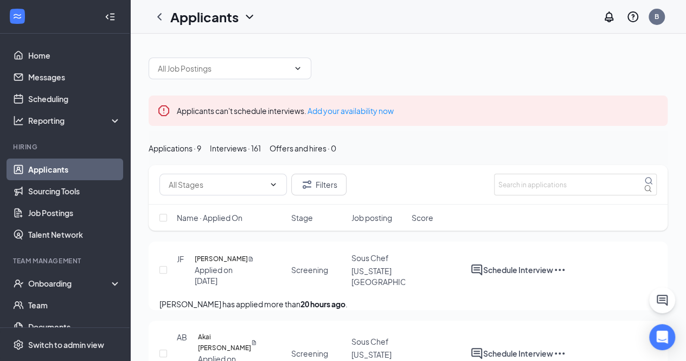
click at [201, 154] on div "Applications · 9" at bounding box center [175, 148] width 53 height 12
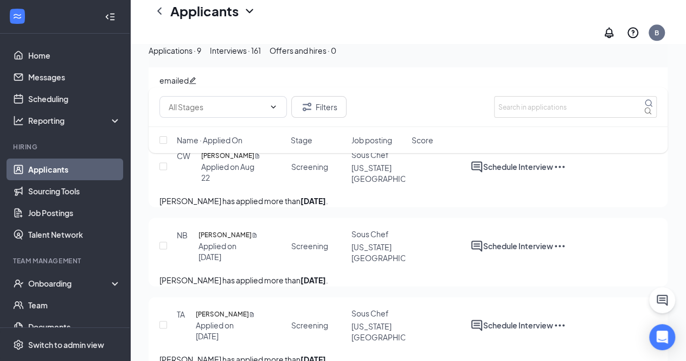
scroll to position [661, 0]
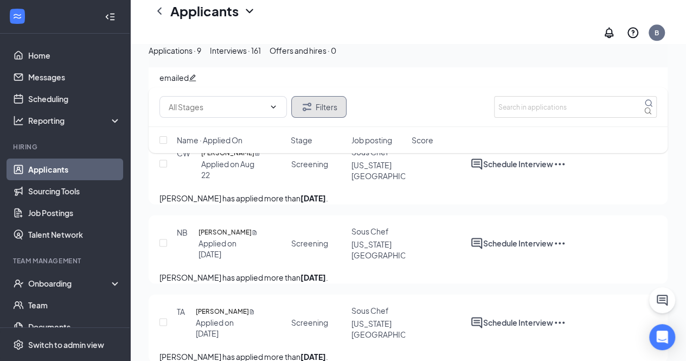
click at [325, 105] on button "Filters" at bounding box center [318, 107] width 55 height 22
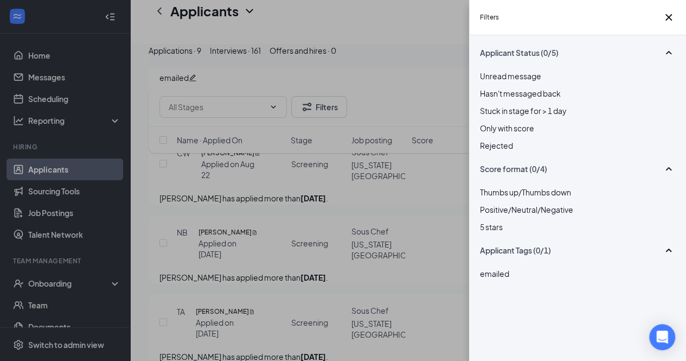
click at [343, 26] on div "Filters Applicant Status (0/5) Unread message Hasn't messaged back Stuck in sta…" at bounding box center [343, 180] width 686 height 361
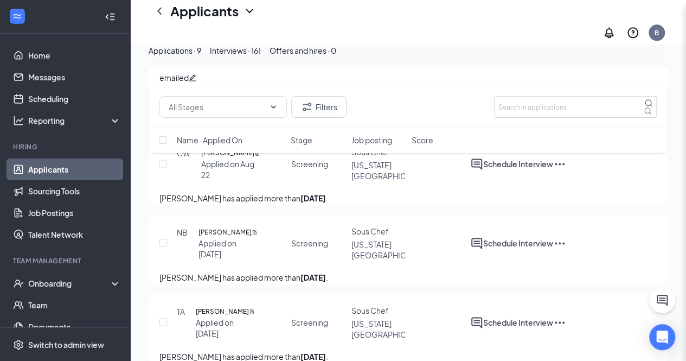
click at [304, 59] on div "Filters Applicant Status (0/5) Unread message Hasn't messaged back Stuck in sta…" at bounding box center [343, 180] width 686 height 361
click at [261, 56] on div "Interviews · 161" at bounding box center [235, 50] width 51 height 12
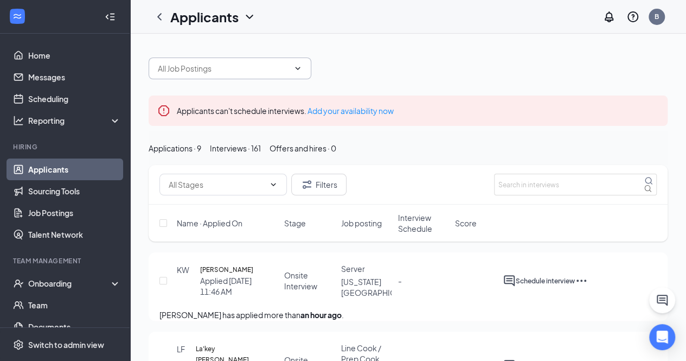
click at [298, 67] on icon "ChevronDown" at bounding box center [298, 68] width 9 height 9
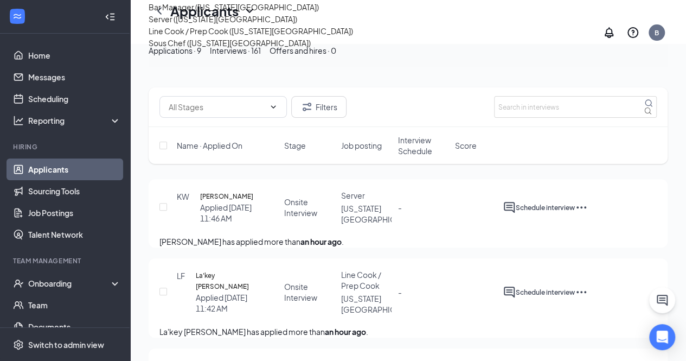
scroll to position [109, 0]
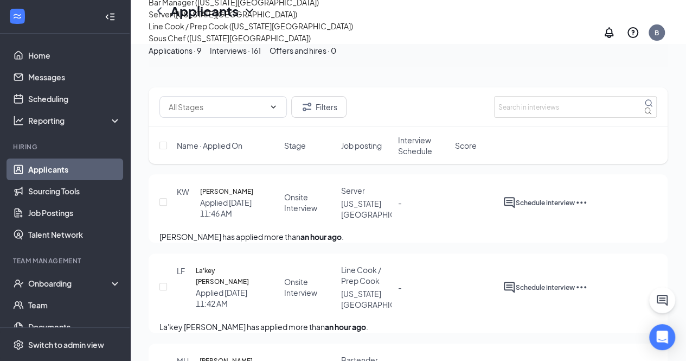
click at [237, 32] on div "Line Cook / Prep Cook ([US_STATE][GEOGRAPHIC_DATA])" at bounding box center [251, 26] width 205 height 12
type input "Line Cook / Prep Cook ([US_STATE][GEOGRAPHIC_DATA])"
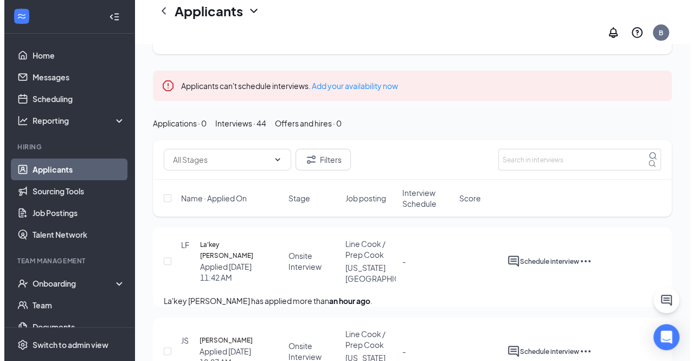
scroll to position [54, 0]
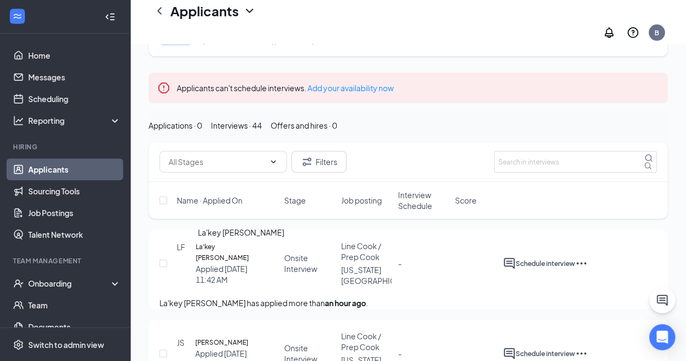
click at [216, 256] on h5 "La'key [PERSON_NAME]" at bounding box center [222, 252] width 53 height 22
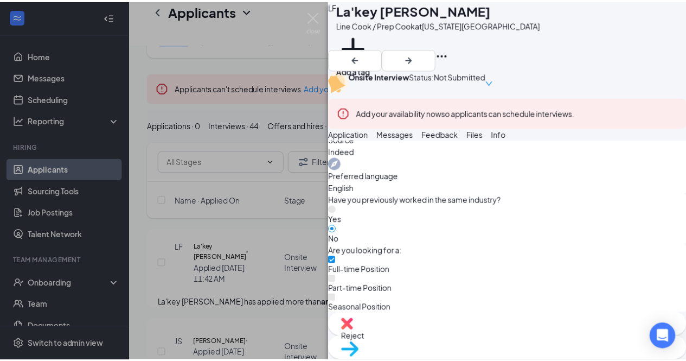
scroll to position [501, 0]
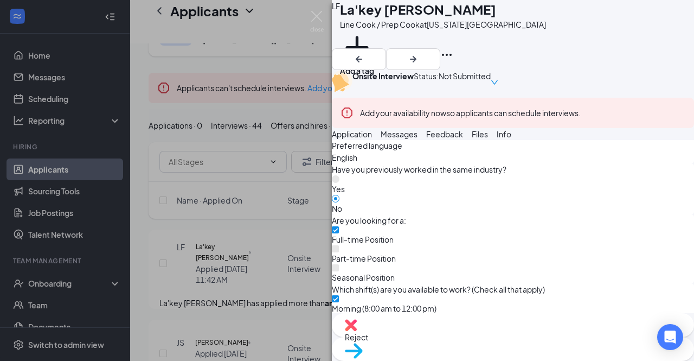
click at [272, 51] on div "LF La'key [PERSON_NAME] Line Cook / Prep Cook at [US_STATE][GEOGRAPHIC_DATA] Ad…" at bounding box center [347, 180] width 694 height 361
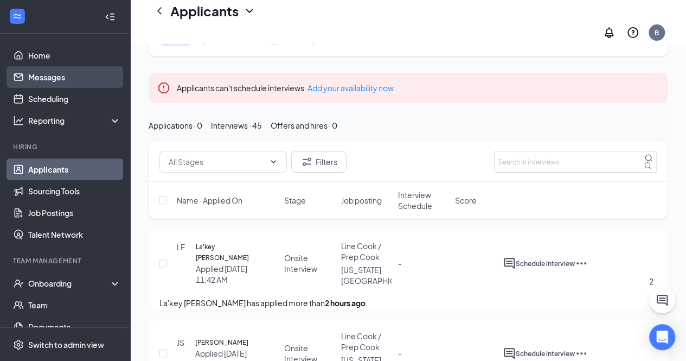
click at [54, 77] on link "Messages" at bounding box center [74, 77] width 93 height 22
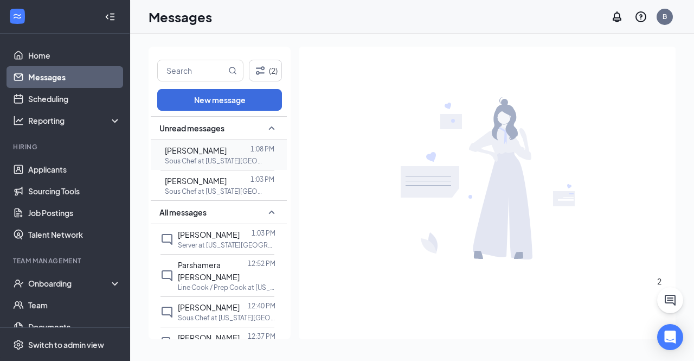
click at [233, 158] on p "Sous Chef at [US_STATE][GEOGRAPHIC_DATA]" at bounding box center [214, 160] width 98 height 9
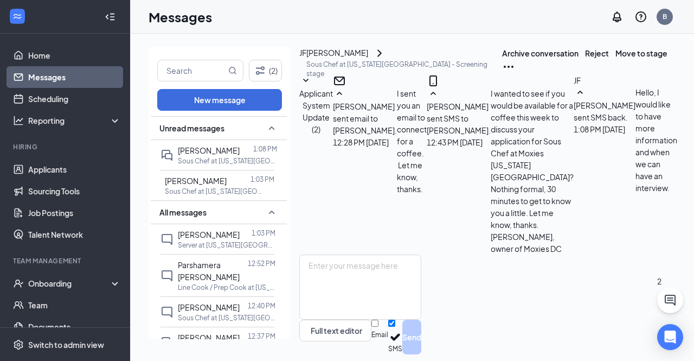
scroll to position [154, 0]
click at [380, 254] on textarea at bounding box center [360, 286] width 122 height 65
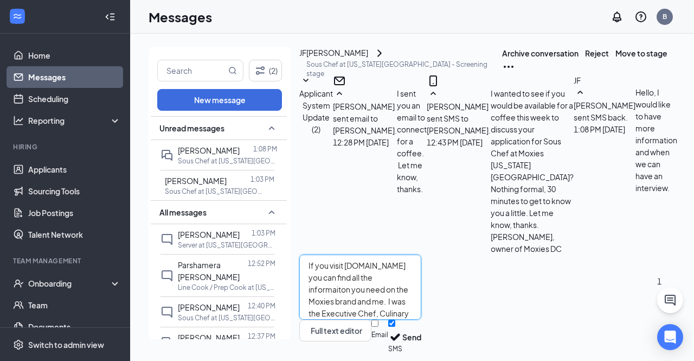
click at [422, 254] on textarea "If you visit [DOMAIN_NAME] you can find all the informaiton you need on the Mox…" at bounding box center [360, 286] width 122 height 65
click at [367, 289] on textarea "If you visit [DOMAIN_NAME] you can find all the information you need on the Mox…" at bounding box center [360, 286] width 122 height 65
type textarea "If you visit [DOMAIN_NAME] you can find all the information you need on the Mox…"
click at [422, 320] on button "Send" at bounding box center [412, 337] width 19 height 35
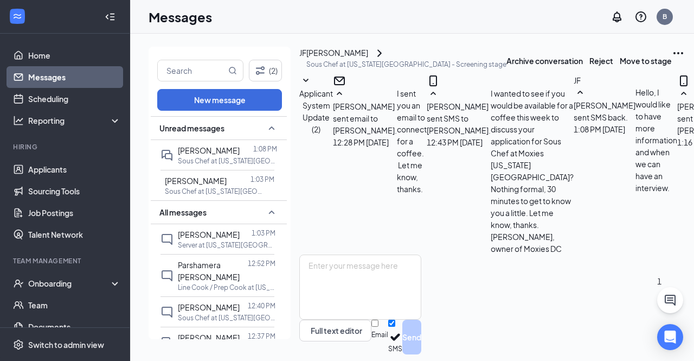
scroll to position [296, 0]
click at [208, 179] on span "[PERSON_NAME]" at bounding box center [196, 181] width 62 height 10
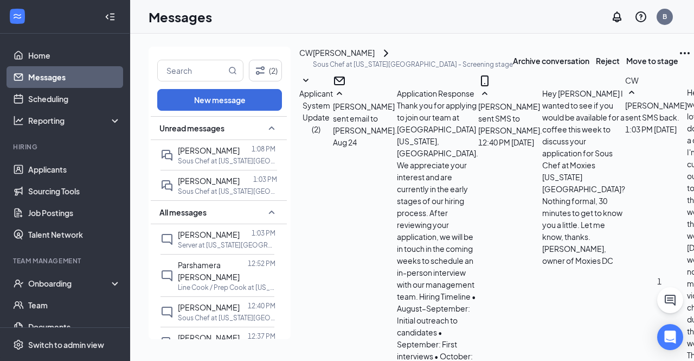
scroll to position [498, 0]
type textarea "Ok, lets meet when you are back. You name the place and time, and I will meet y…"
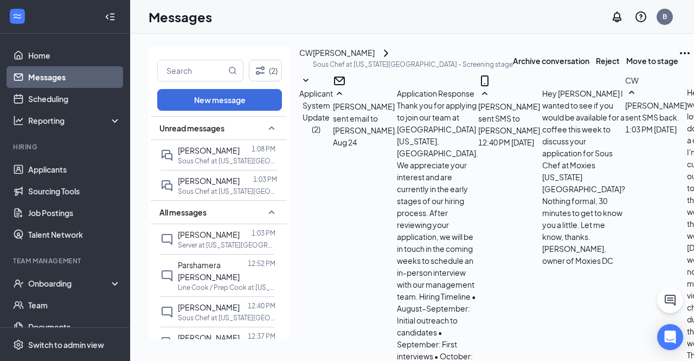
scroll to position [603, 0]
click at [218, 156] on p "Sous Chef at [US_STATE][GEOGRAPHIC_DATA]" at bounding box center [227, 160] width 98 height 9
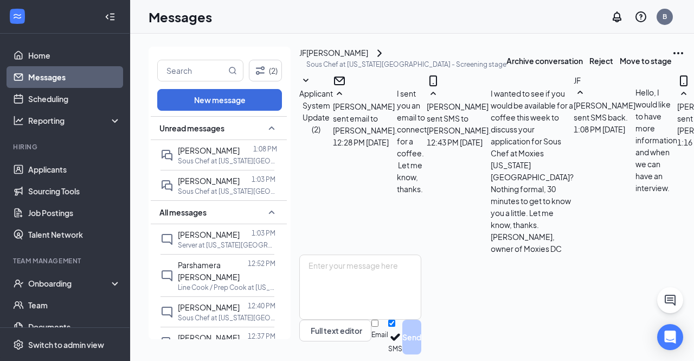
scroll to position [296, 0]
click at [207, 186] on span "[PERSON_NAME]" at bounding box center [209, 181] width 62 height 10
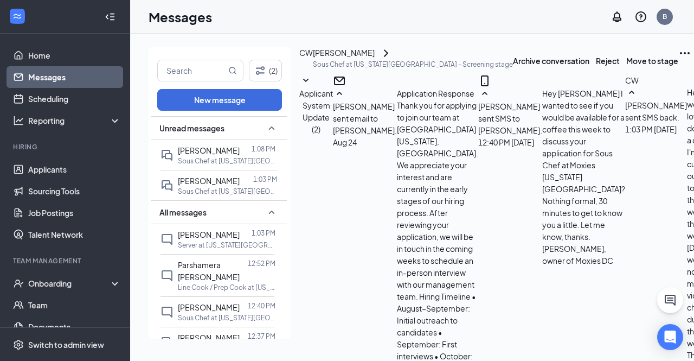
scroll to position [603, 0]
click at [266, 63] on button "(2)" at bounding box center [265, 71] width 33 height 22
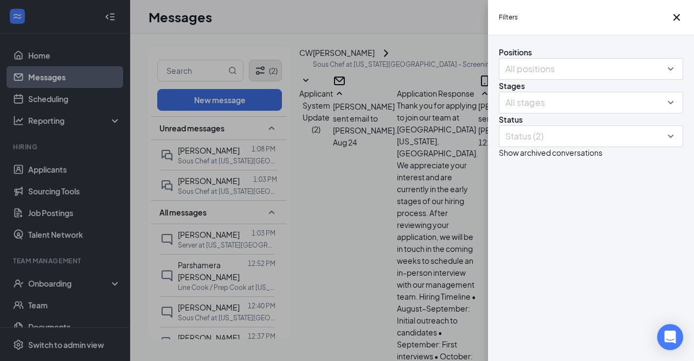
click at [266, 63] on div "Filters Positions All positions Stages All stages Status Status (2) Show archiv…" at bounding box center [347, 180] width 694 height 361
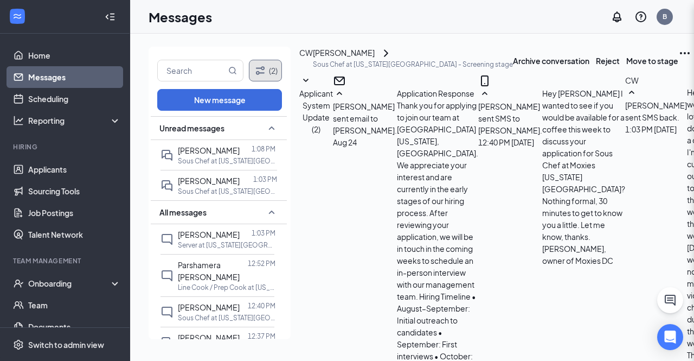
click at [266, 63] on button "(2)" at bounding box center [265, 71] width 33 height 22
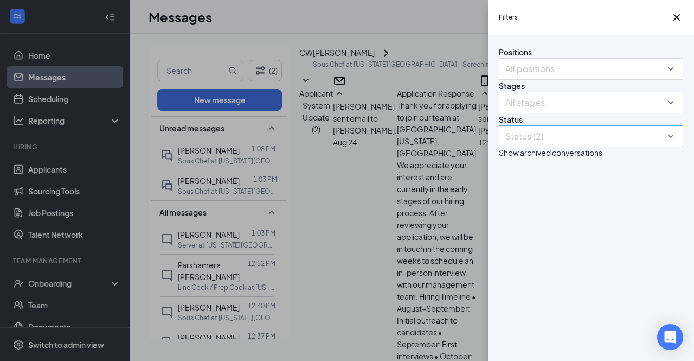
click at [674, 147] on div "Status (2)" at bounding box center [591, 136] width 184 height 22
click at [674, 21] on icon "Cross" at bounding box center [677, 17] width 7 height 7
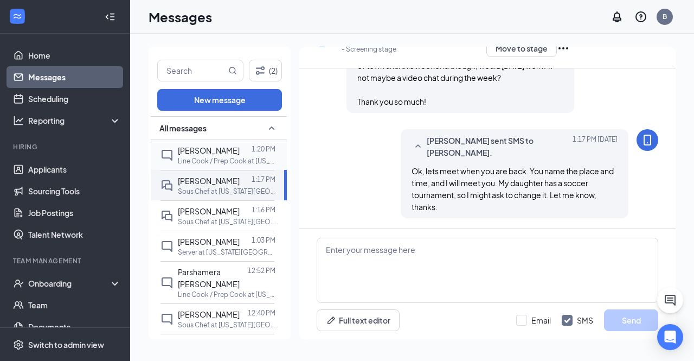
click at [231, 156] on p "Line Cook / Prep Cook at [US_STATE][GEOGRAPHIC_DATA]" at bounding box center [227, 160] width 98 height 9
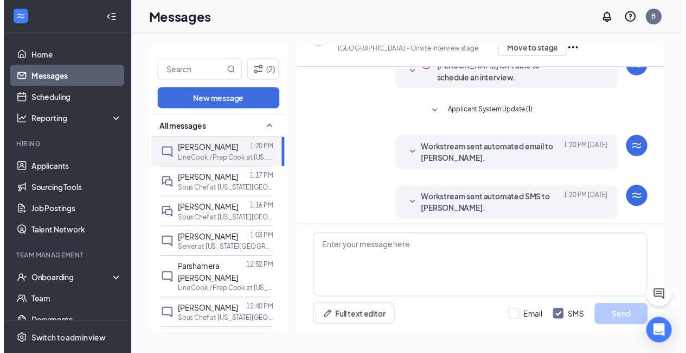
scroll to position [114, 0]
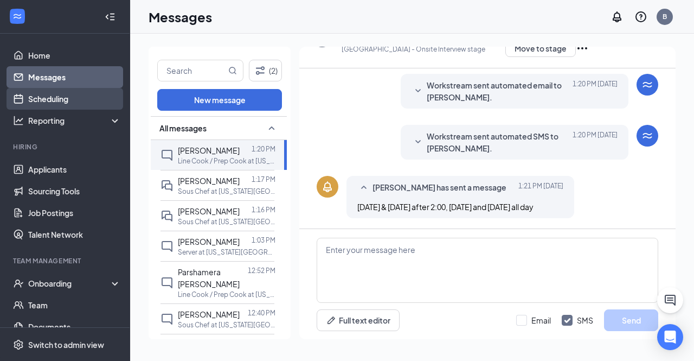
click at [71, 99] on link "Scheduling" at bounding box center [74, 99] width 93 height 22
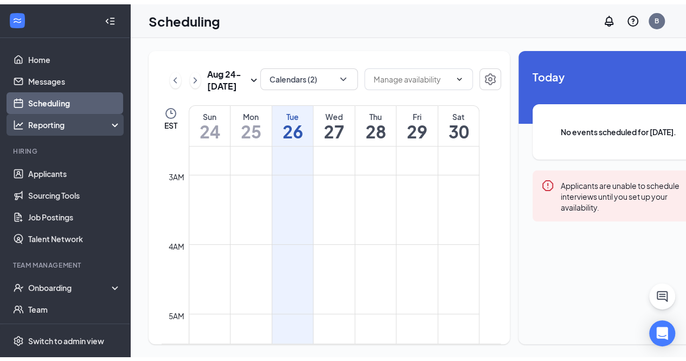
scroll to position [154, 0]
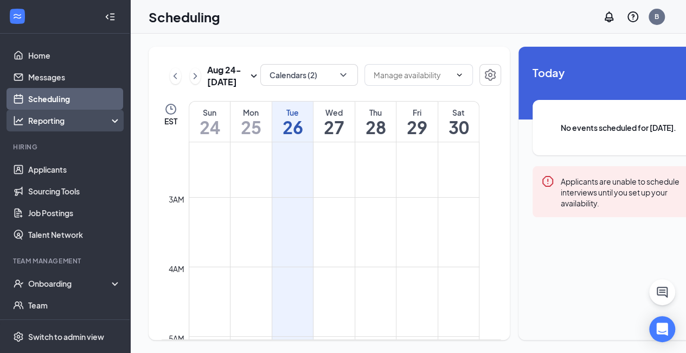
click at [69, 122] on div "Reporting" at bounding box center [74, 120] width 93 height 11
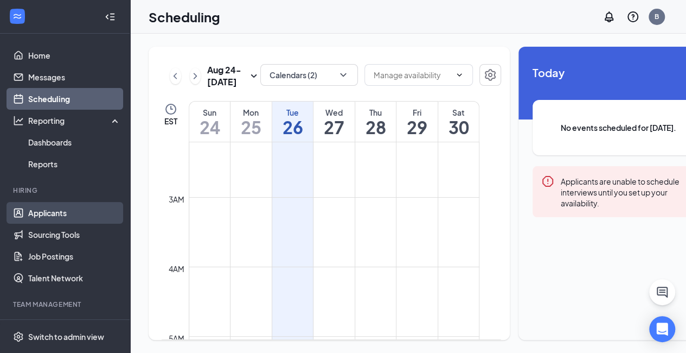
click at [56, 208] on link "Applicants" at bounding box center [74, 213] width 93 height 22
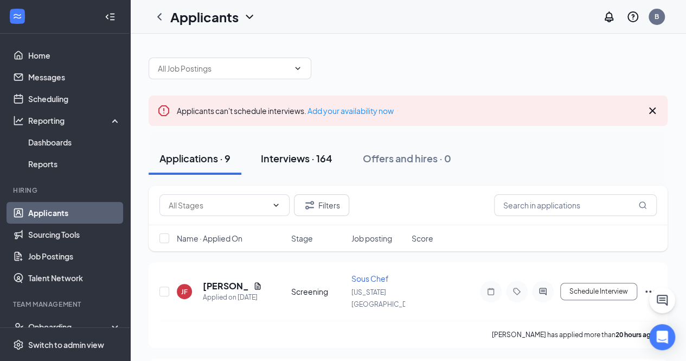
click at [303, 156] on div "Interviews · 164" at bounding box center [297, 158] width 72 height 14
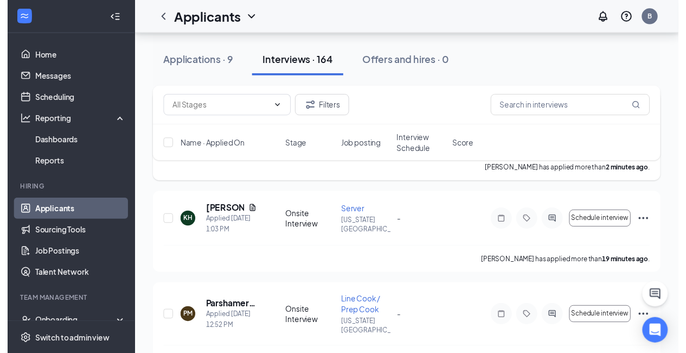
scroll to position [163, 0]
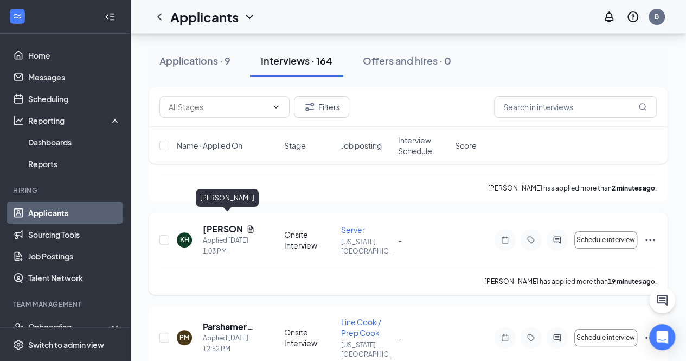
click at [217, 223] on h5 "[PERSON_NAME]" at bounding box center [222, 229] width 39 height 12
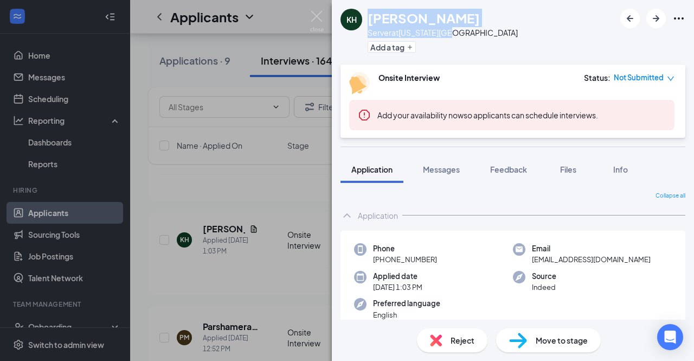
drag, startPoint x: 466, startPoint y: 33, endPoint x: 368, endPoint y: 19, distance: 98.1
click at [368, 19] on div "KH Kirstin Hooven Server at Washington DC Add a tag" at bounding box center [513, 32] width 362 height 65
copy div "Kirstin Hooven Server at Washington DC"
click at [301, 180] on div "KH Kirstin Hooven Server at Washington DC Add a tag Onsite Interview Status : N…" at bounding box center [347, 180] width 694 height 361
click at [314, 15] on img at bounding box center [317, 21] width 14 height 21
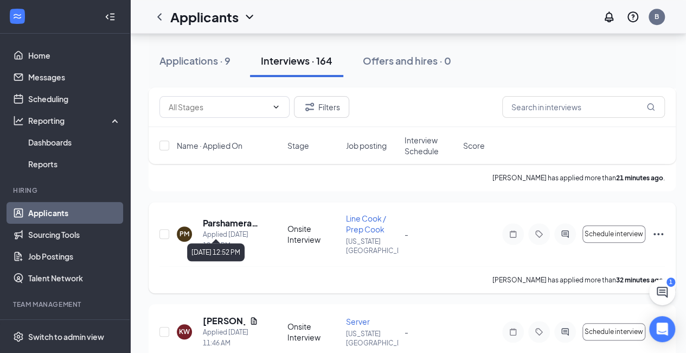
scroll to position [326, 0]
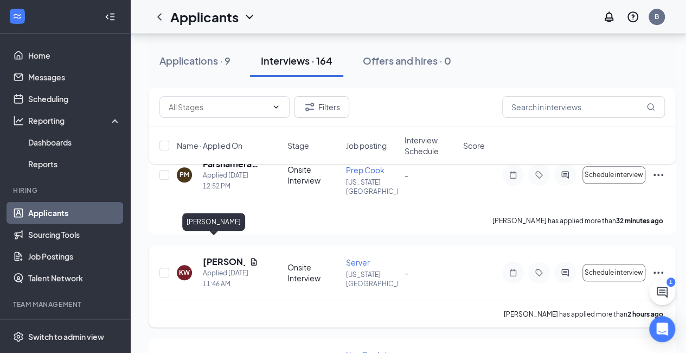
click at [212, 256] on h5 "[PERSON_NAME]" at bounding box center [224, 262] width 42 height 12
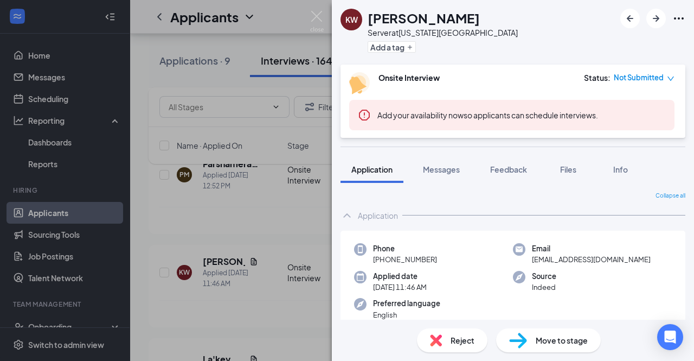
drag, startPoint x: 523, startPoint y: 17, endPoint x: 369, endPoint y: 22, distance: 153.6
click at [369, 22] on h1 "[PERSON_NAME]" at bounding box center [424, 18] width 112 height 18
copy h1 "[PERSON_NAME]"
click at [323, 14] on img at bounding box center [317, 21] width 14 height 21
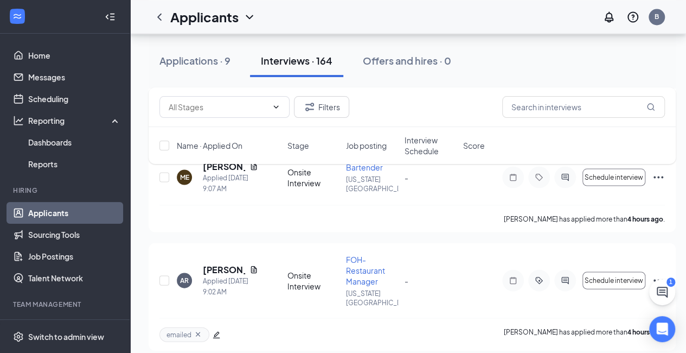
scroll to position [1031, 0]
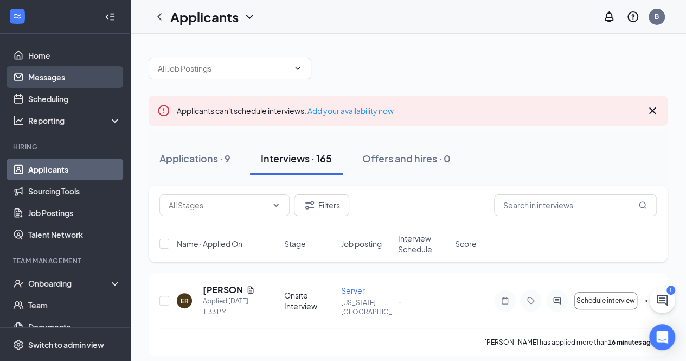
click at [72, 79] on link "Messages" at bounding box center [74, 77] width 93 height 22
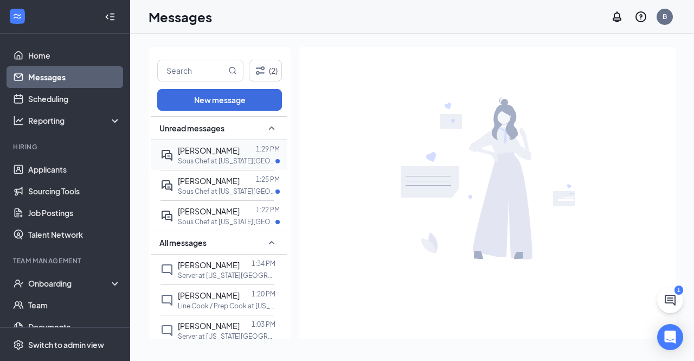
click at [224, 153] on span "[PERSON_NAME]" at bounding box center [209, 150] width 62 height 10
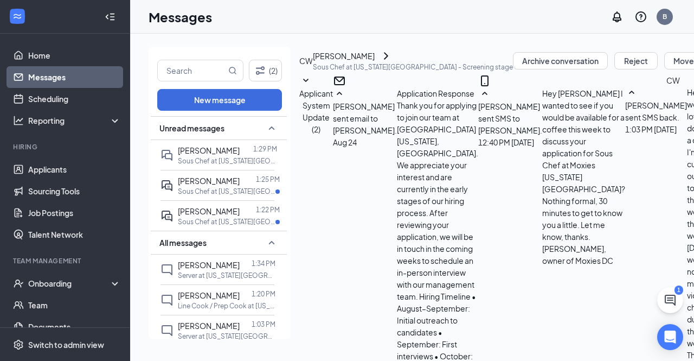
scroll to position [674, 0]
type textarea "Arlington VA. I can come to you."
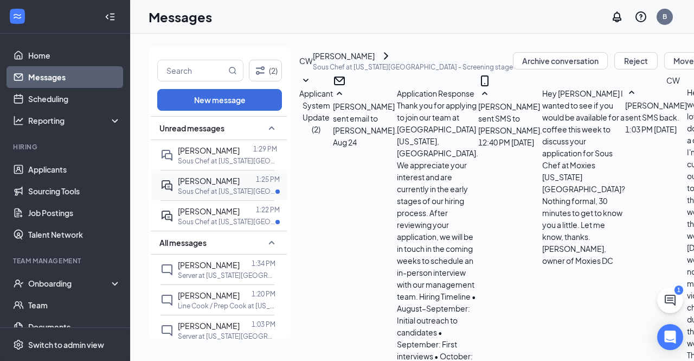
click at [226, 187] on div "[PERSON_NAME]" at bounding box center [209, 181] width 62 height 12
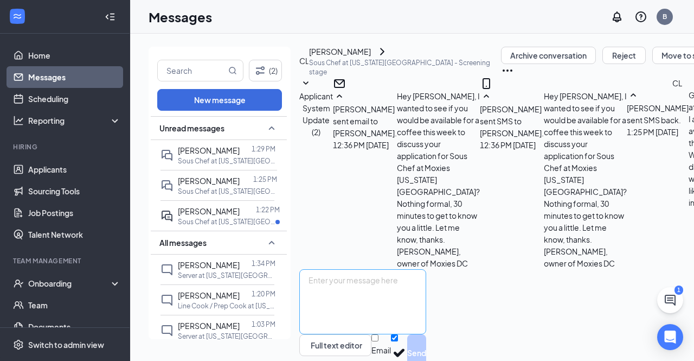
scroll to position [318, 0]
click at [234, 156] on div "[PERSON_NAME]" at bounding box center [209, 150] width 62 height 12
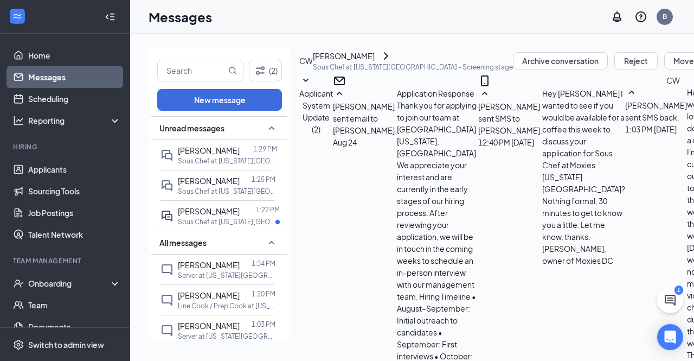
scroll to position [635, 0]
drag, startPoint x: 441, startPoint y: 175, endPoint x: 423, endPoint y: 149, distance: 31.6
copy span "Ok, lets meet when you are back. You name the place and time, and I will meet y…"
click at [198, 186] on span "[PERSON_NAME]" at bounding box center [209, 181] width 62 height 10
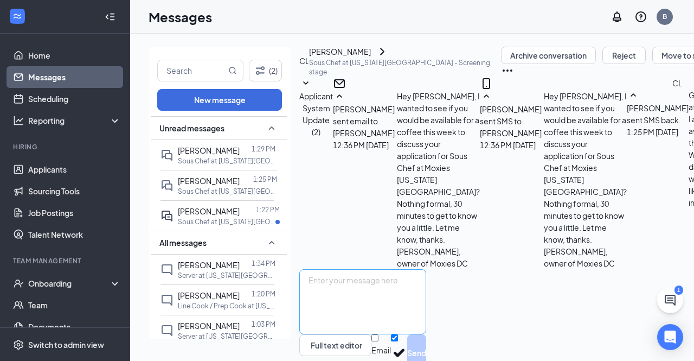
scroll to position [318, 0]
click at [385, 269] on textarea at bounding box center [362, 301] width 127 height 65
paste textarea "Ok, lets meet when you are back. You name the place and time, and I will meet y…"
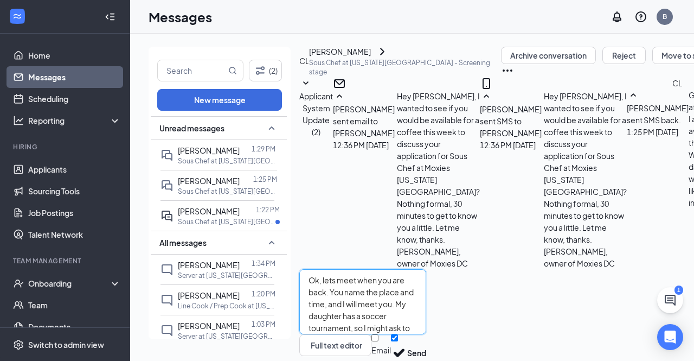
drag, startPoint x: 443, startPoint y: 247, endPoint x: 341, endPoint y: 254, distance: 102.2
click at [341, 269] on textarea "Ok, lets meet when you are back. You name the place and time, and I will meet y…" at bounding box center [362, 301] width 127 height 65
type textarea "Ok, You name the place and time, and I will meet you. My daughter has a soccer …"
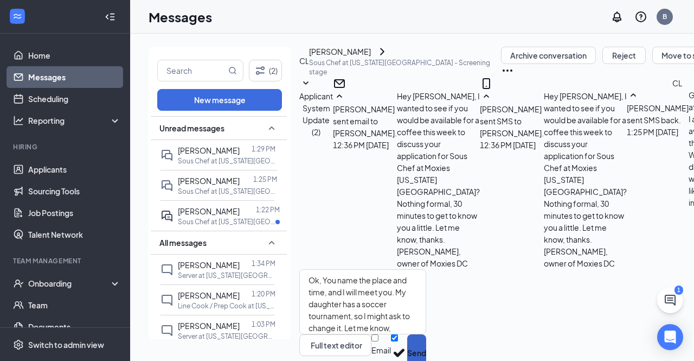
click at [426, 334] on button "Send" at bounding box center [416, 352] width 19 height 37
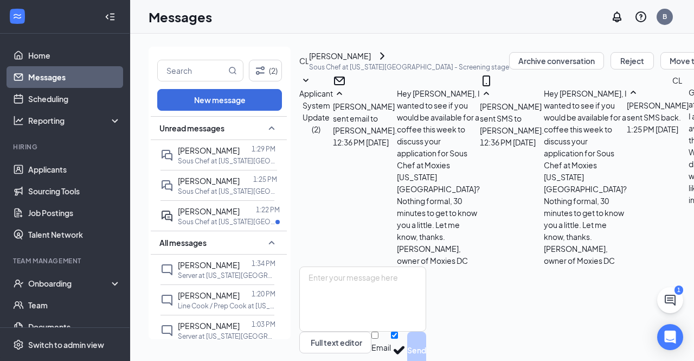
scroll to position [411, 0]
click at [240, 217] on div at bounding box center [248, 211] width 16 height 12
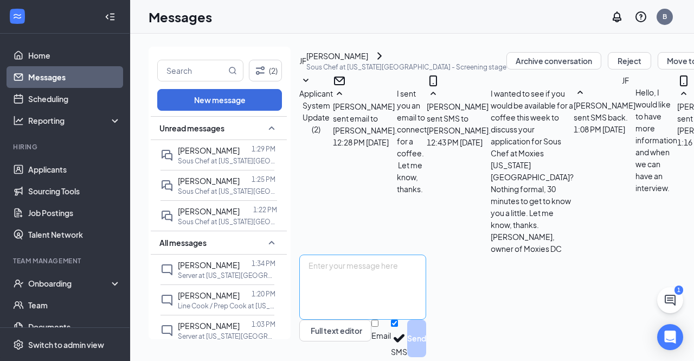
scroll to position [367, 0]
click at [426, 254] on textarea at bounding box center [362, 286] width 127 height 65
type textarea "I dont understand the comment. Sorry!"
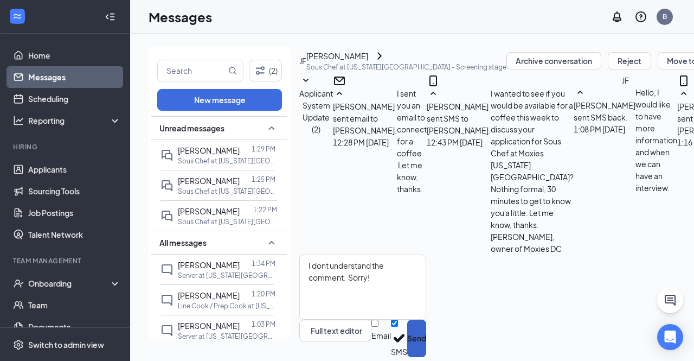
click at [426, 320] on button "Send" at bounding box center [416, 338] width 19 height 37
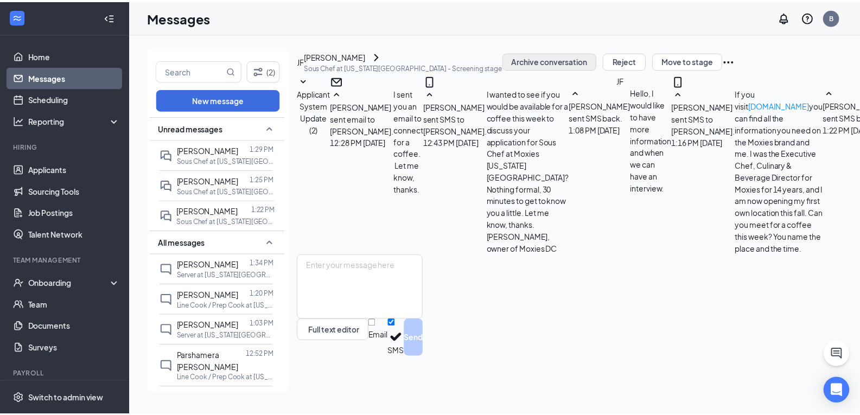
scroll to position [305, 0]
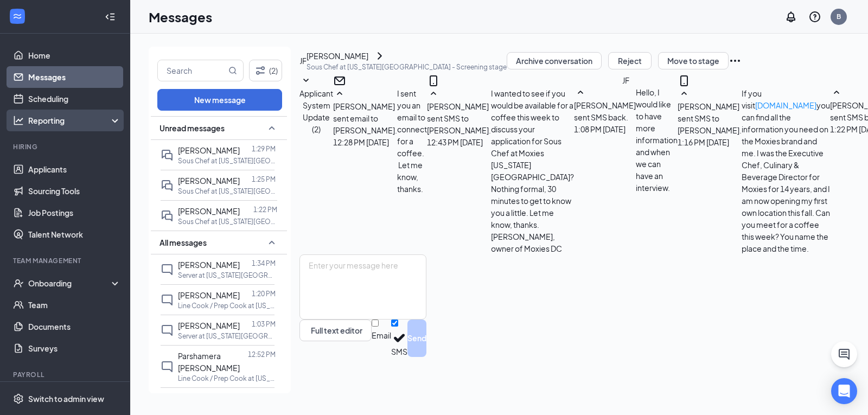
click at [61, 120] on div "Reporting" at bounding box center [74, 120] width 93 height 11
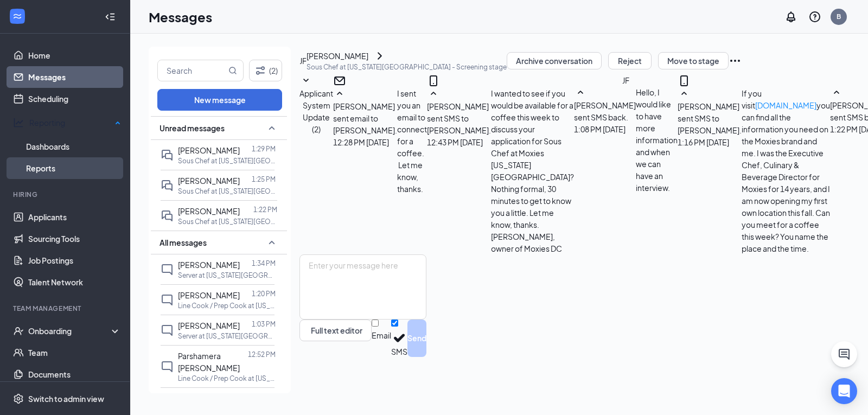
click at [50, 164] on link "Reports" at bounding box center [73, 168] width 95 height 22
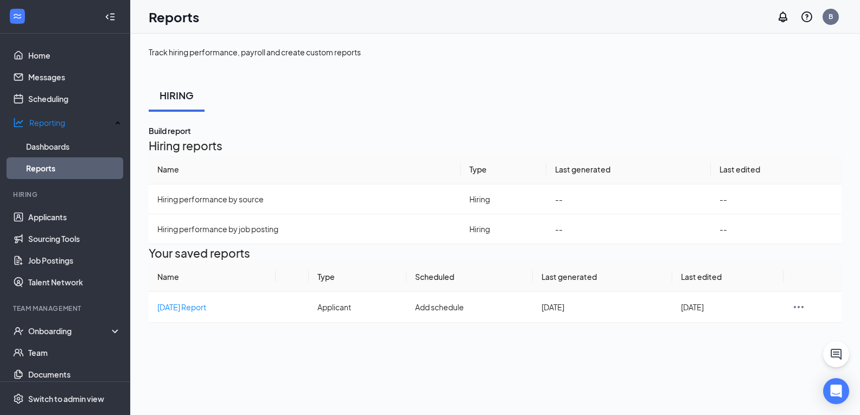
scroll to position [3, 0]
click at [191, 133] on button "Build report" at bounding box center [170, 131] width 42 height 12
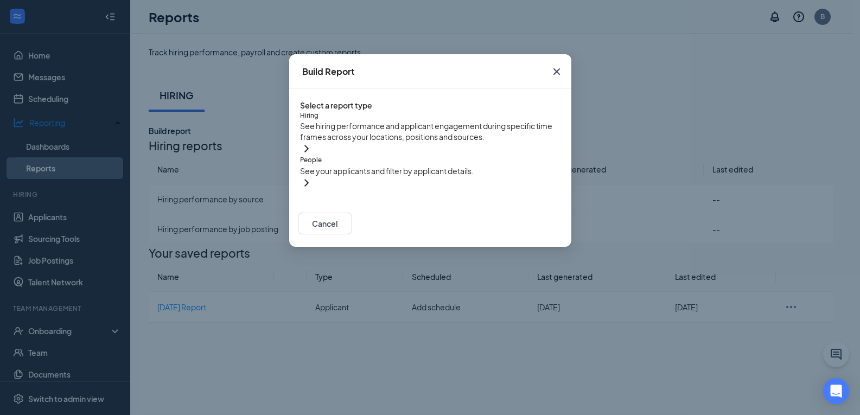
click at [492, 165] on div "People" at bounding box center [430, 160] width 260 height 10
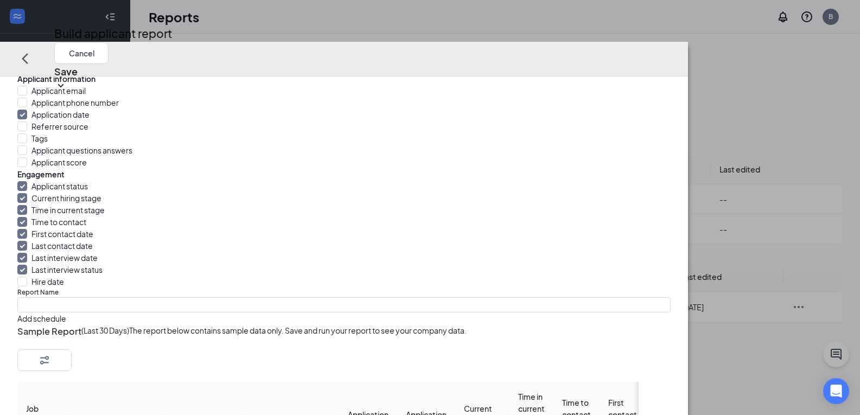
scroll to position [109, 0]
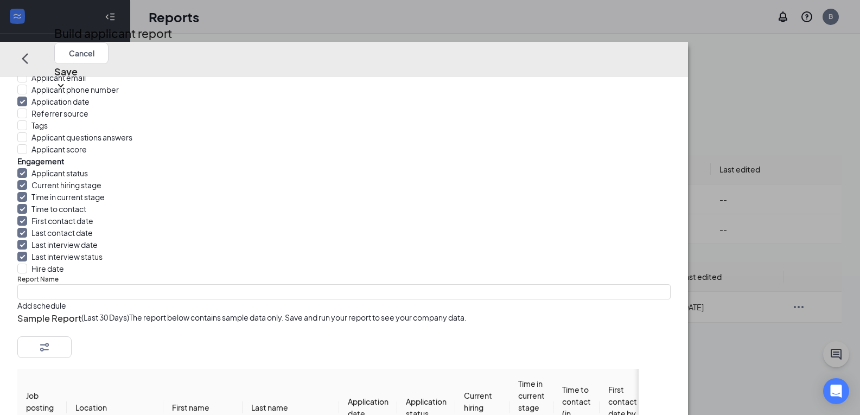
click at [51, 340] on icon "Filter" at bounding box center [44, 346] width 13 height 13
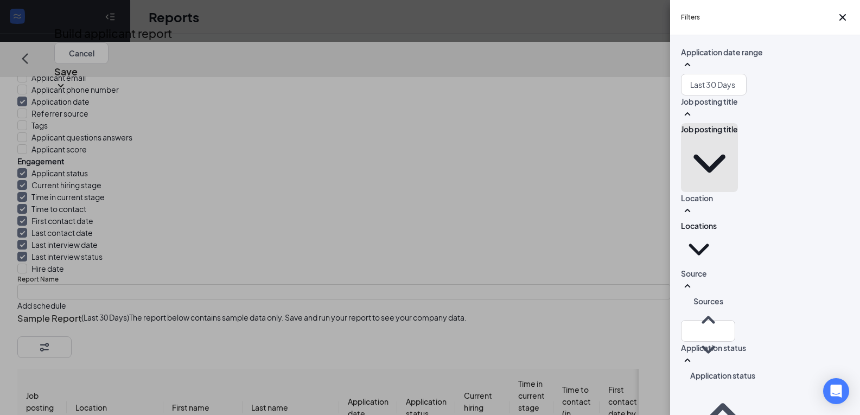
click at [694, 158] on button "Job posting title" at bounding box center [709, 157] width 57 height 69
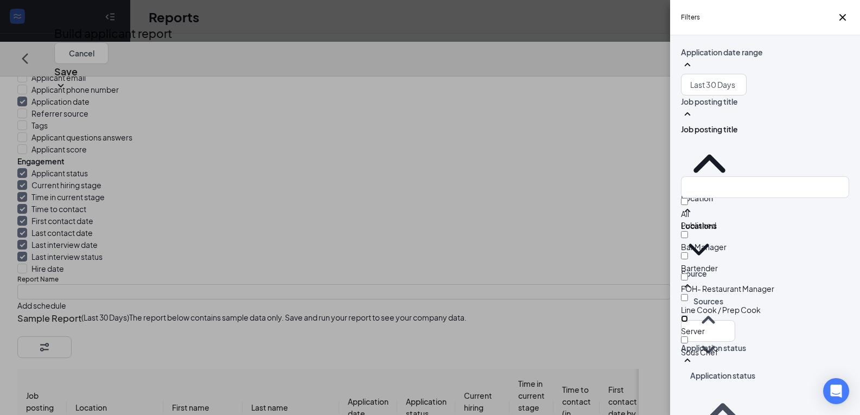
click at [688, 322] on input "Server" at bounding box center [684, 318] width 7 height 7
checkbox input "true"
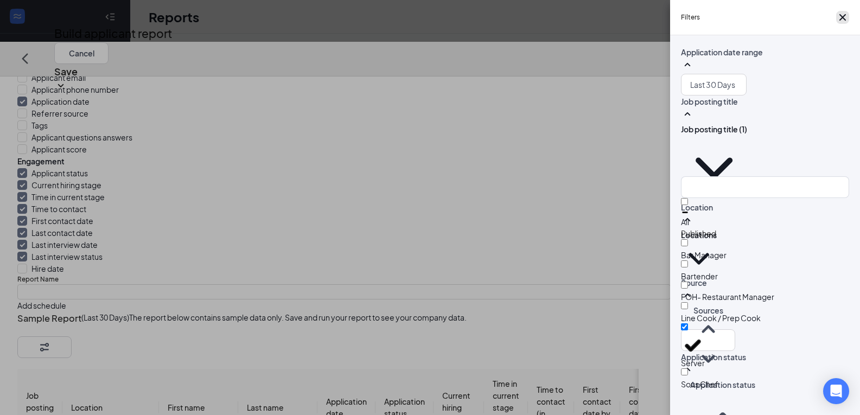
click at [694, 19] on icon "Cross" at bounding box center [842, 17] width 7 height 7
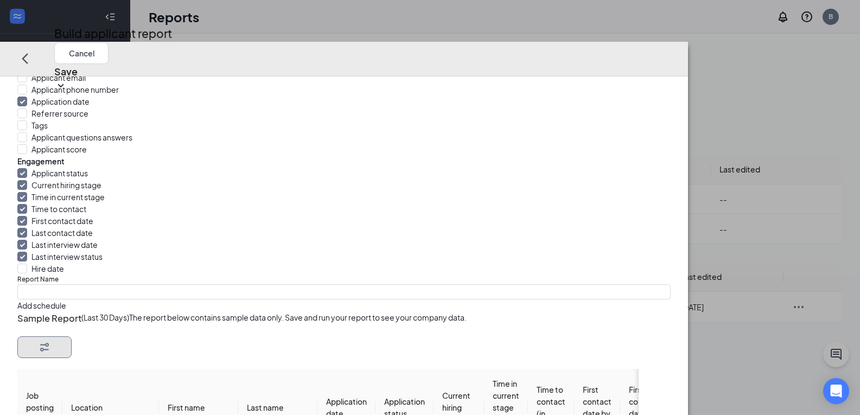
scroll to position [0, 0]
